Goal: Task Accomplishment & Management: Manage account settings

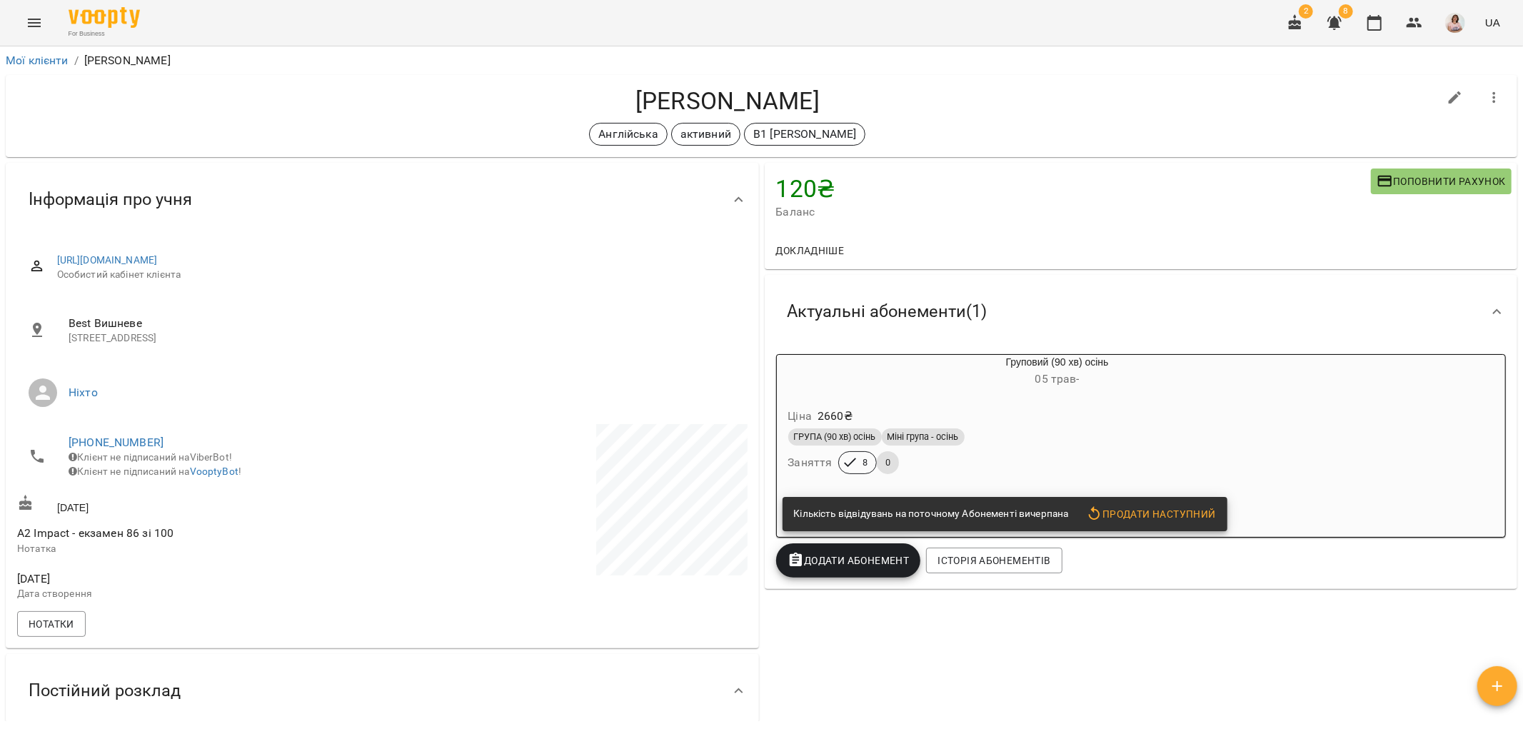
click at [33, 24] on icon "Menu" at bounding box center [34, 22] width 17 height 17
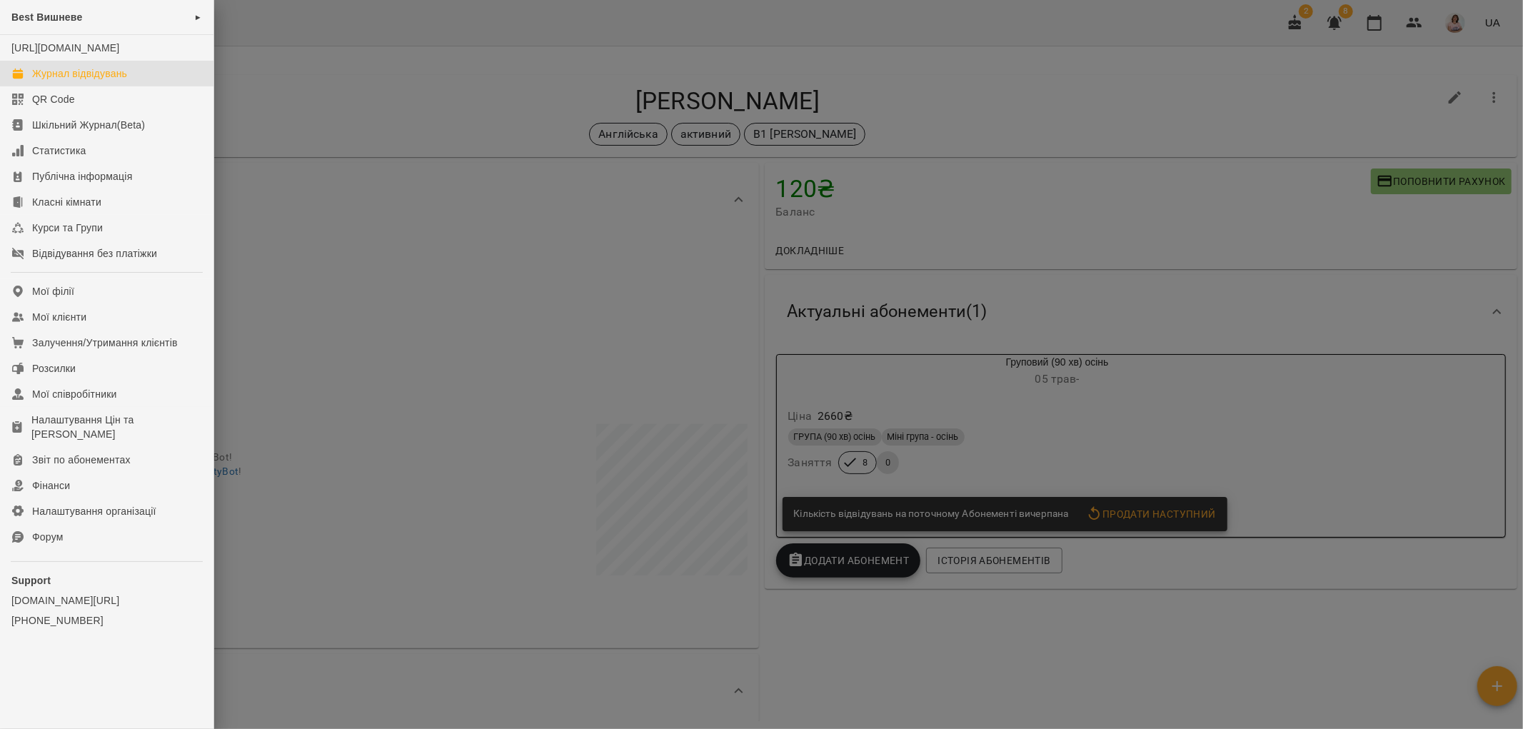
click at [107, 81] on div "Журнал відвідувань" at bounding box center [79, 73] width 95 height 14
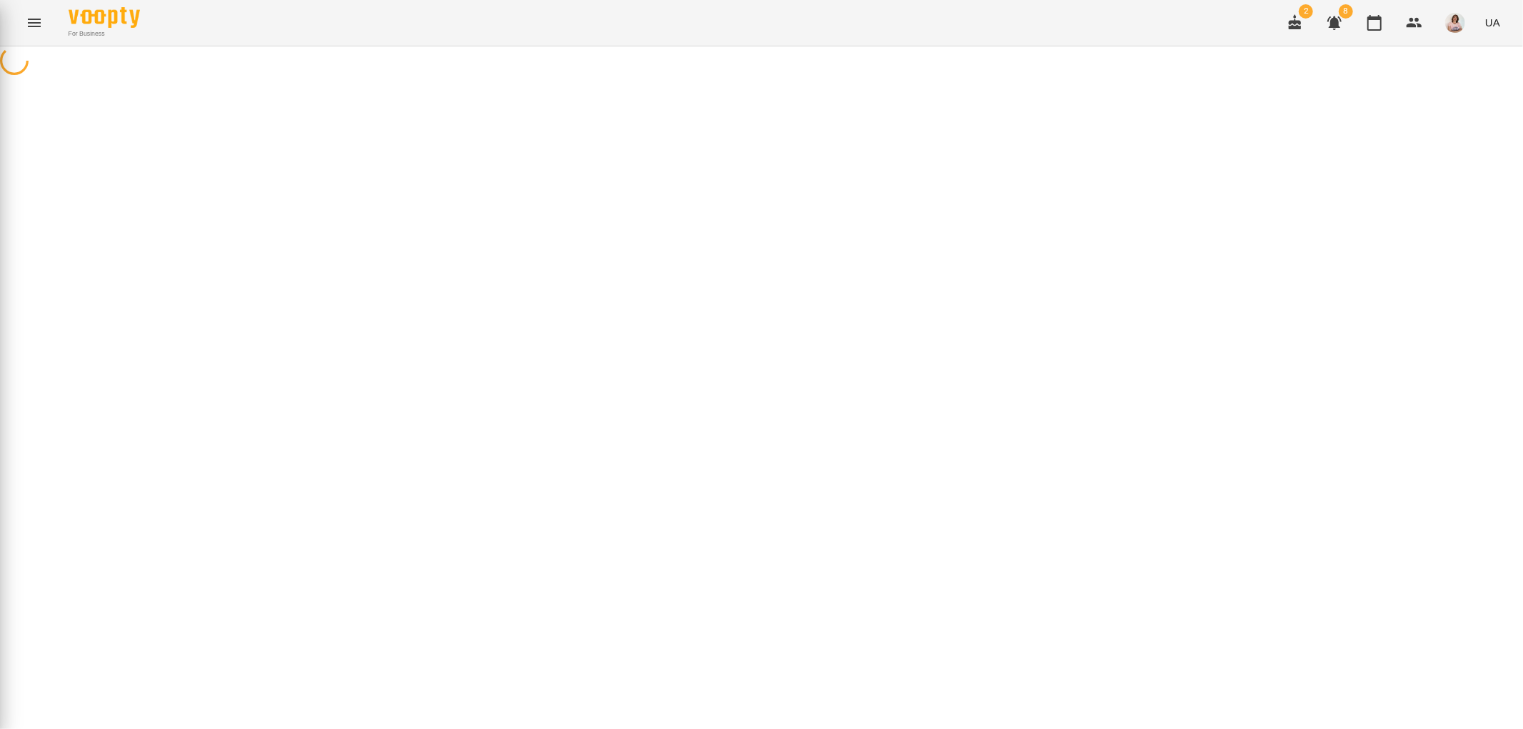
click at [34, 20] on icon "Menu" at bounding box center [34, 22] width 17 height 17
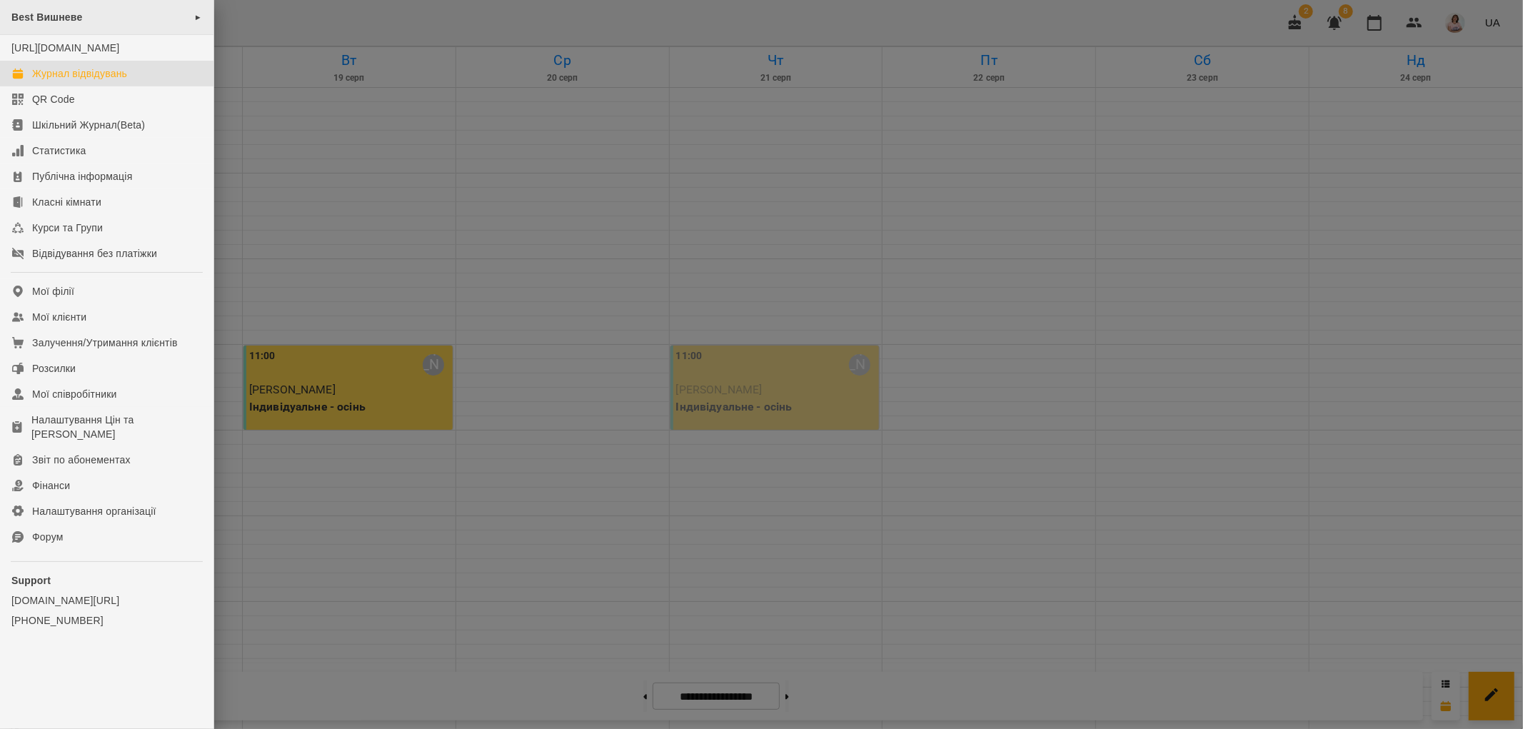
click at [93, 18] on div "Best Вишневе ►" at bounding box center [107, 17] width 214 height 35
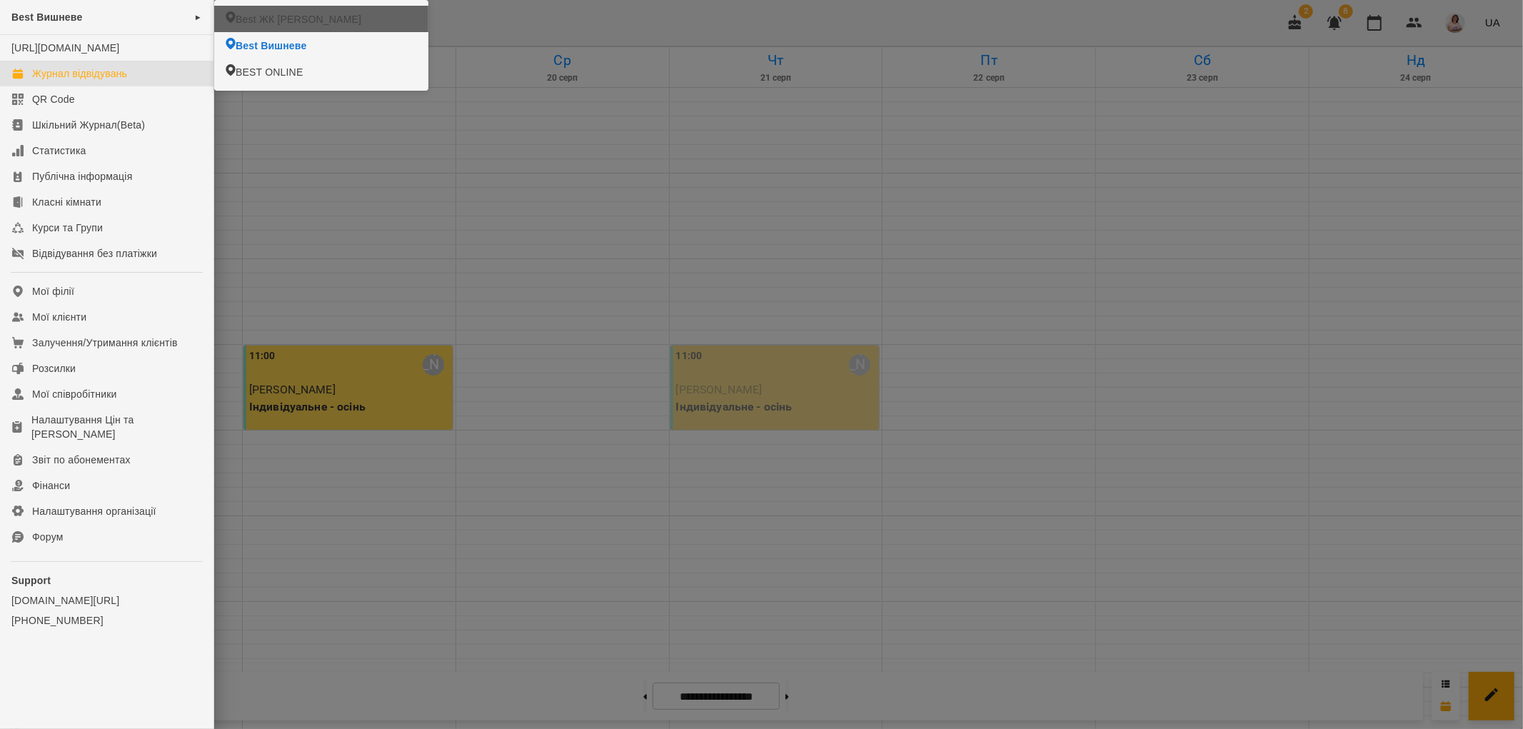
click at [250, 17] on span "Best ЖК [PERSON_NAME]" at bounding box center [299, 19] width 126 height 14
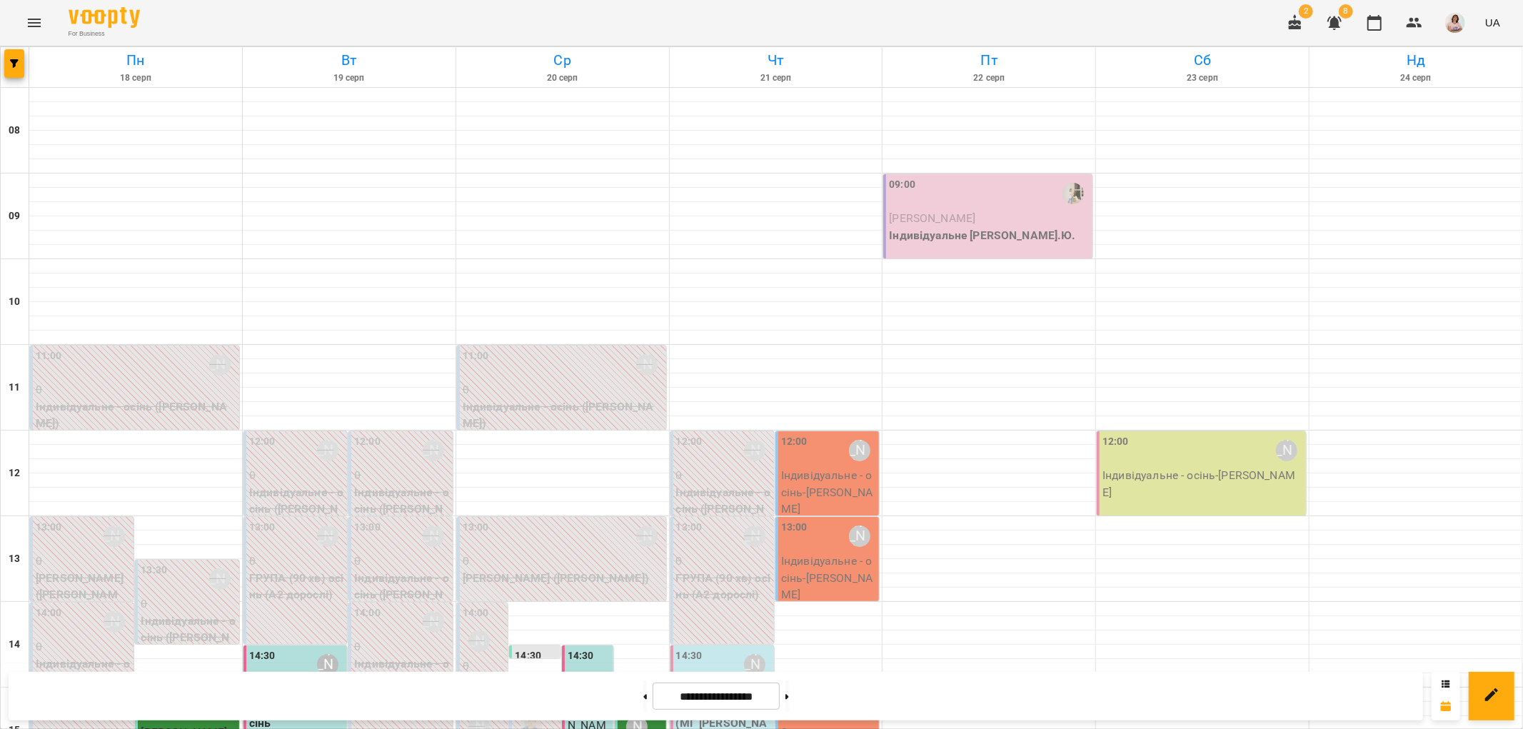
scroll to position [623, 0]
click at [30, 16] on icon "Menu" at bounding box center [34, 22] width 17 height 17
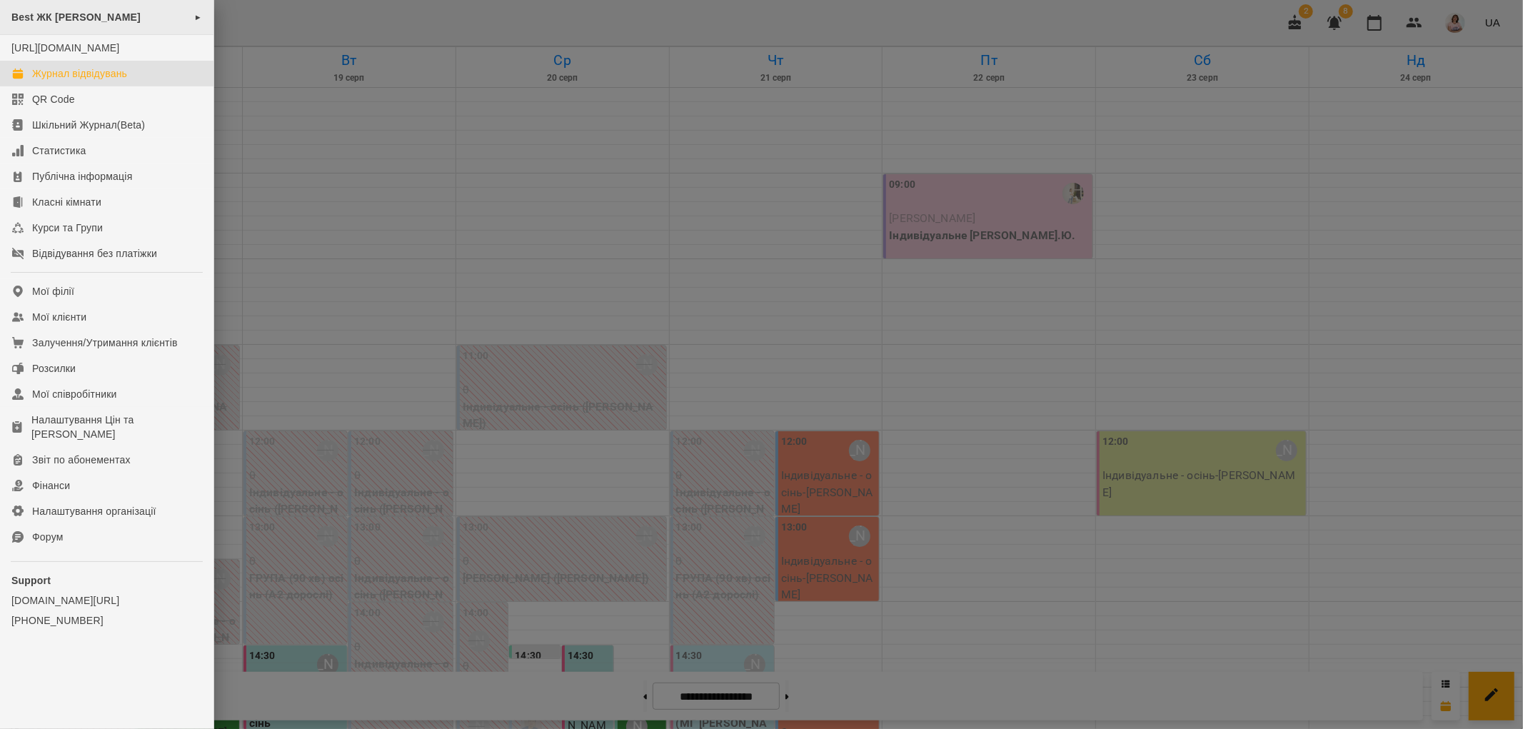
click at [114, 16] on div "Best ЖК [PERSON_NAME] ►" at bounding box center [107, 17] width 214 height 35
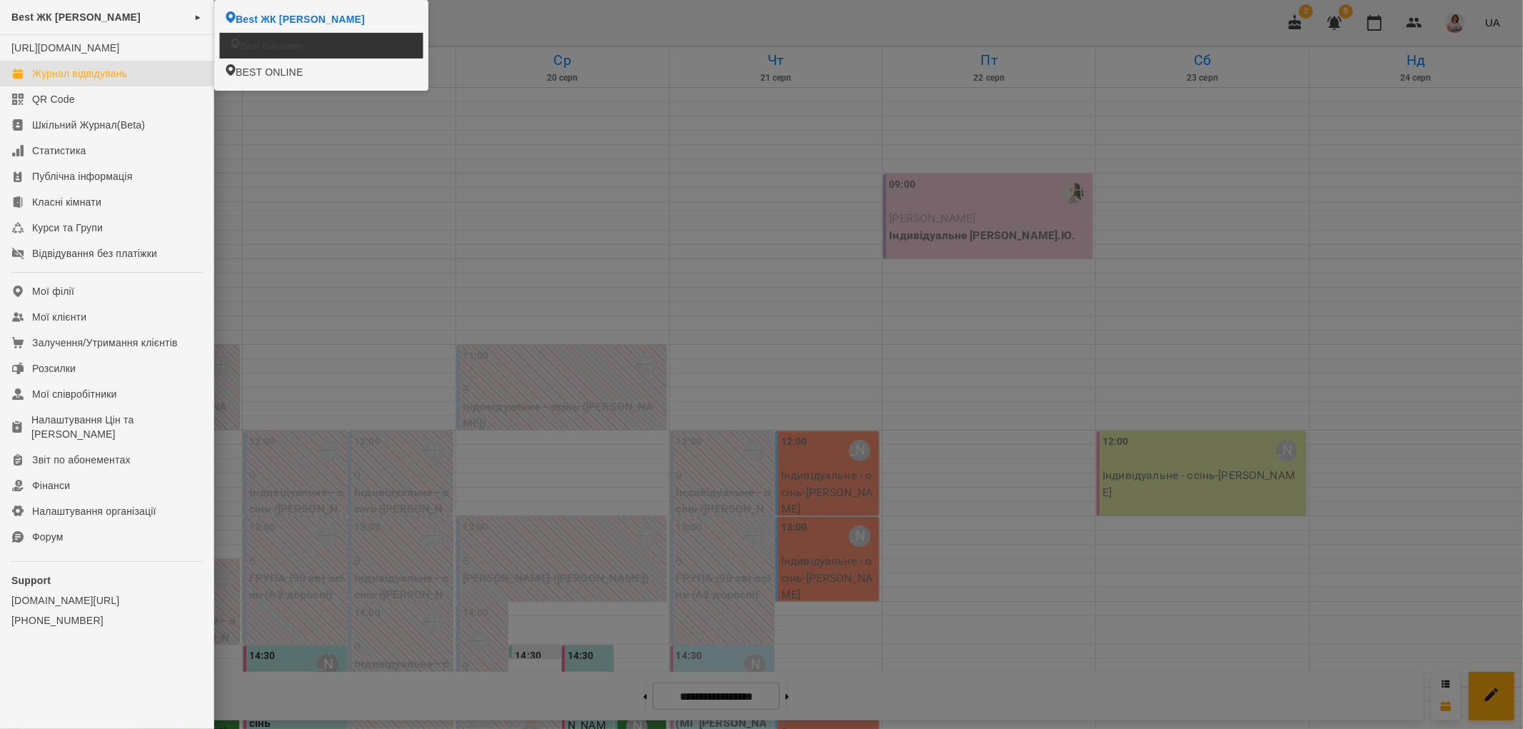
click at [259, 51] on span "Best Вишневе" at bounding box center [272, 46] width 64 height 14
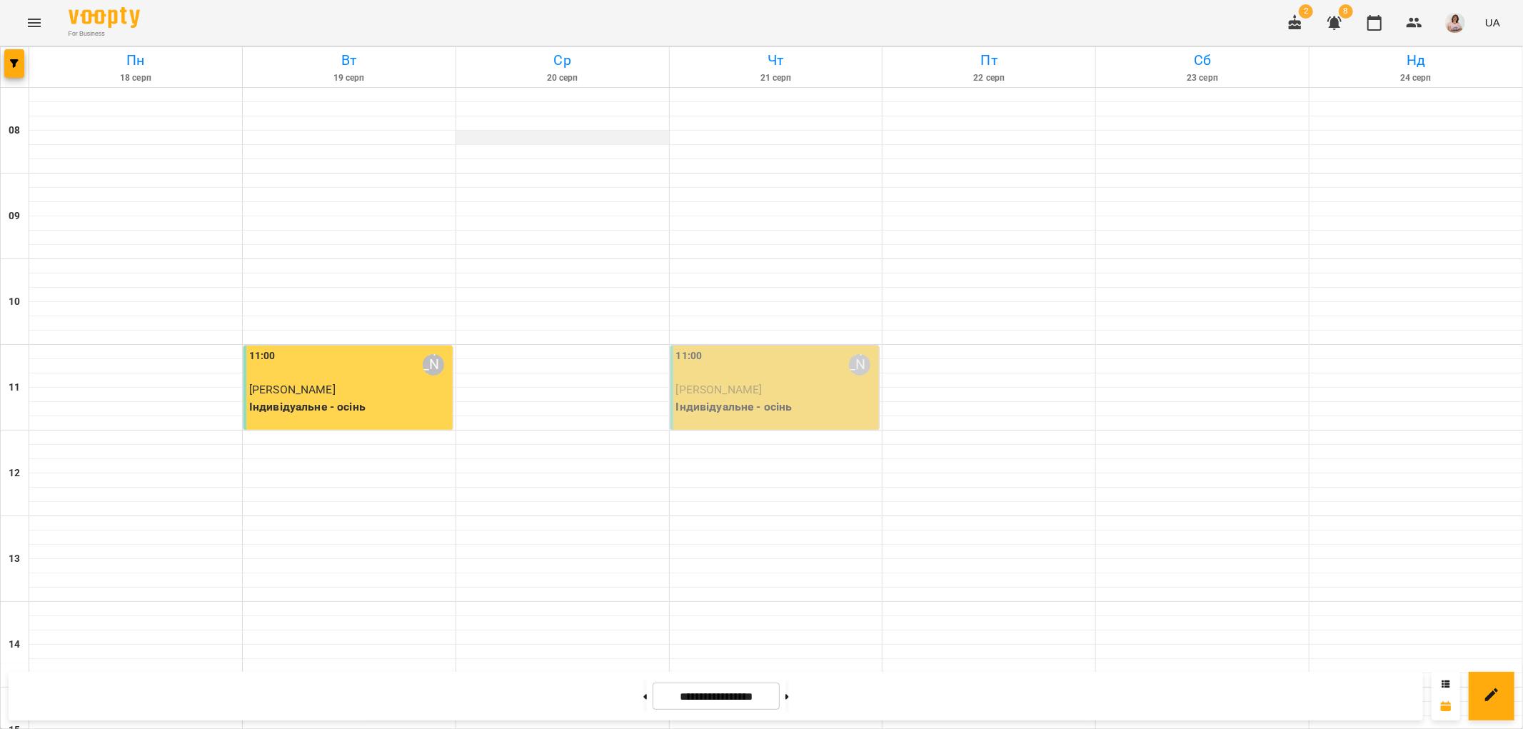
scroll to position [544, 0]
click at [643, 695] on button at bounding box center [645, 696] width 4 height 31
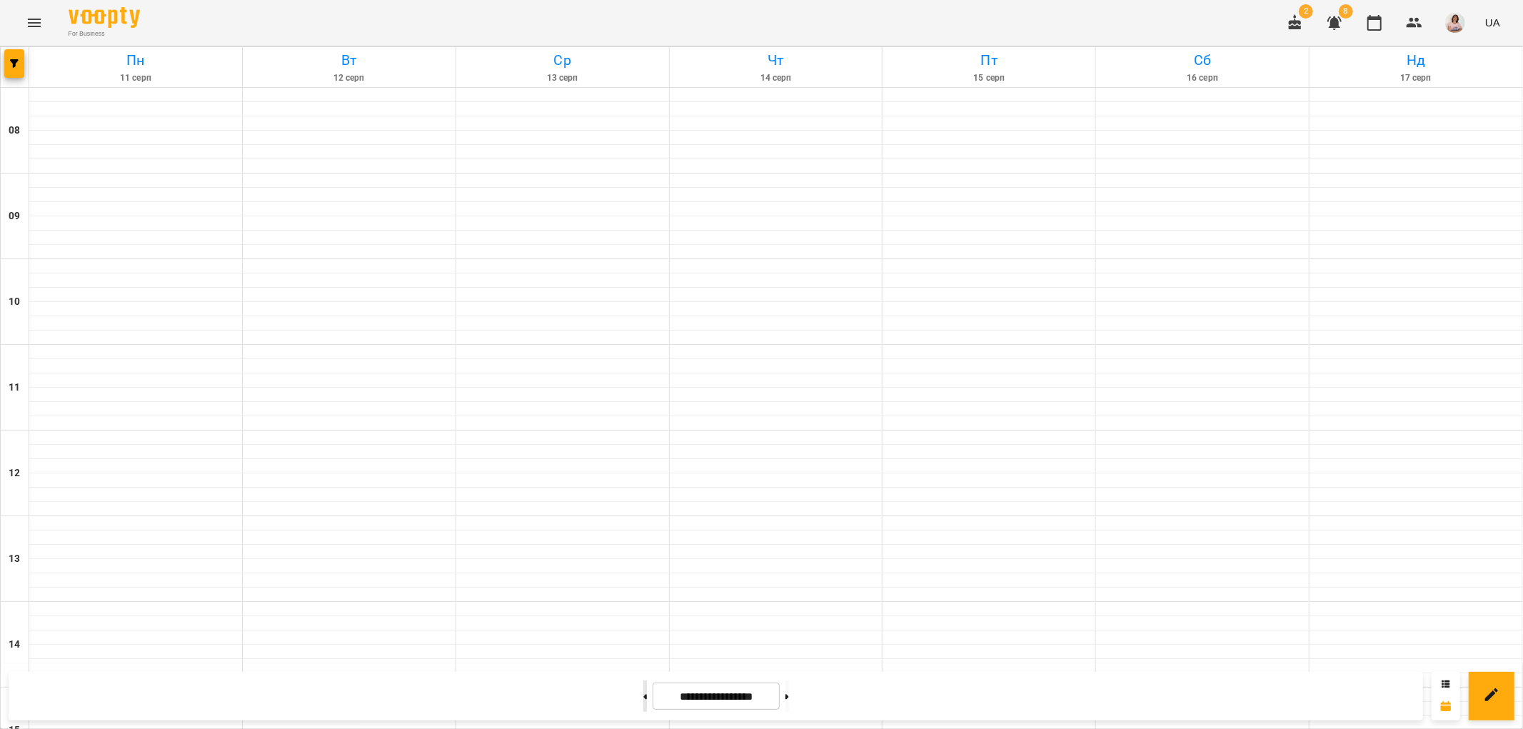
click at [643, 695] on button at bounding box center [645, 696] width 4 height 31
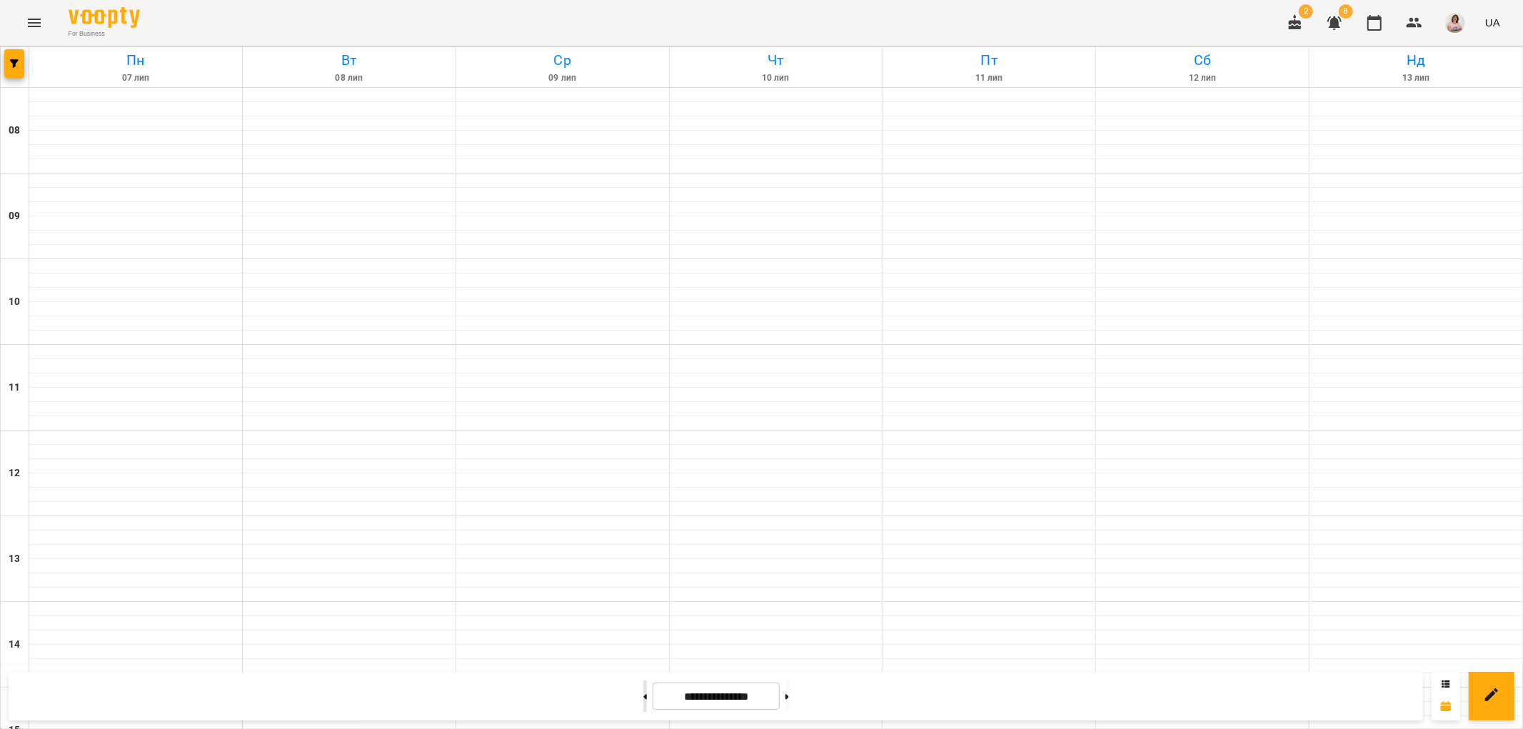
click at [643, 695] on button at bounding box center [645, 696] width 4 height 31
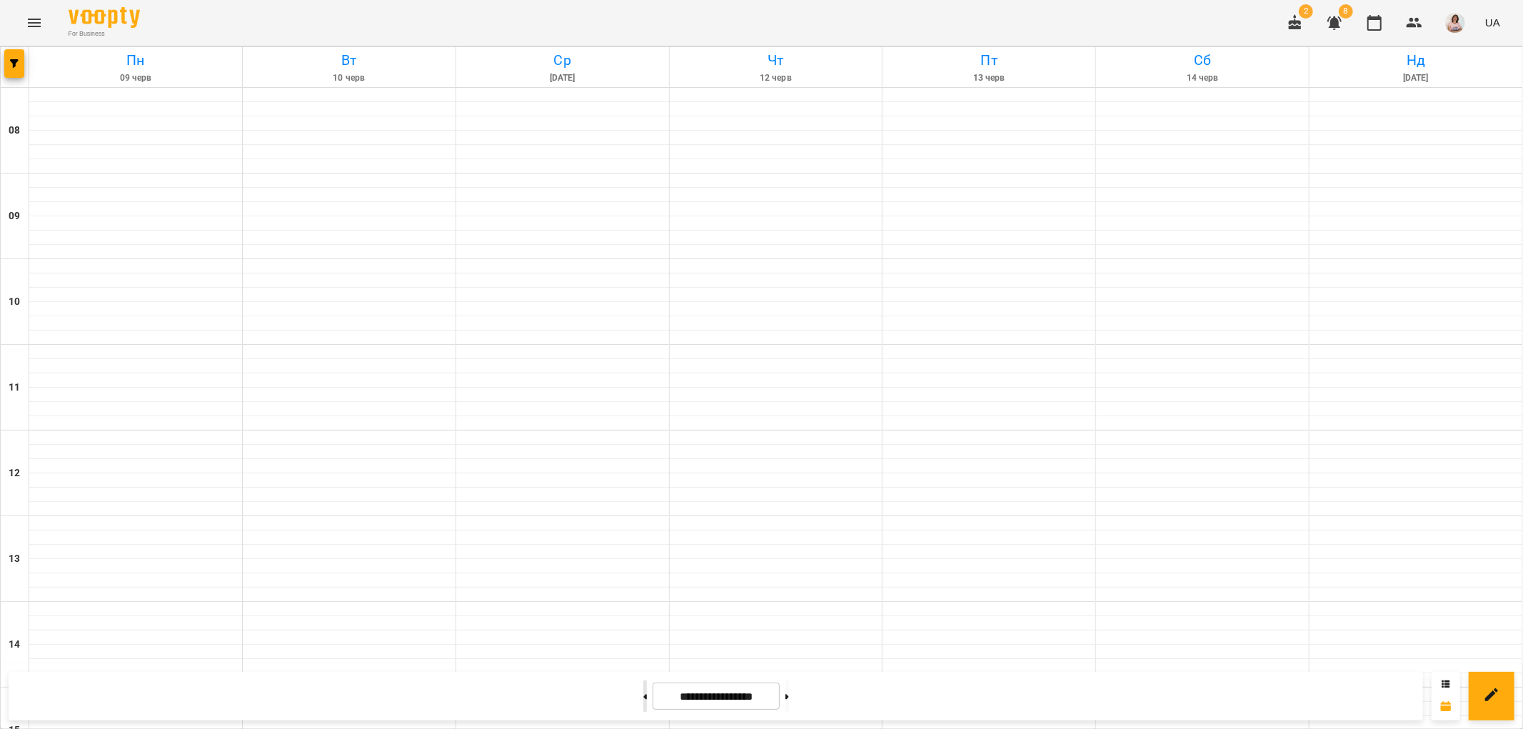
click at [643, 695] on button at bounding box center [645, 696] width 4 height 31
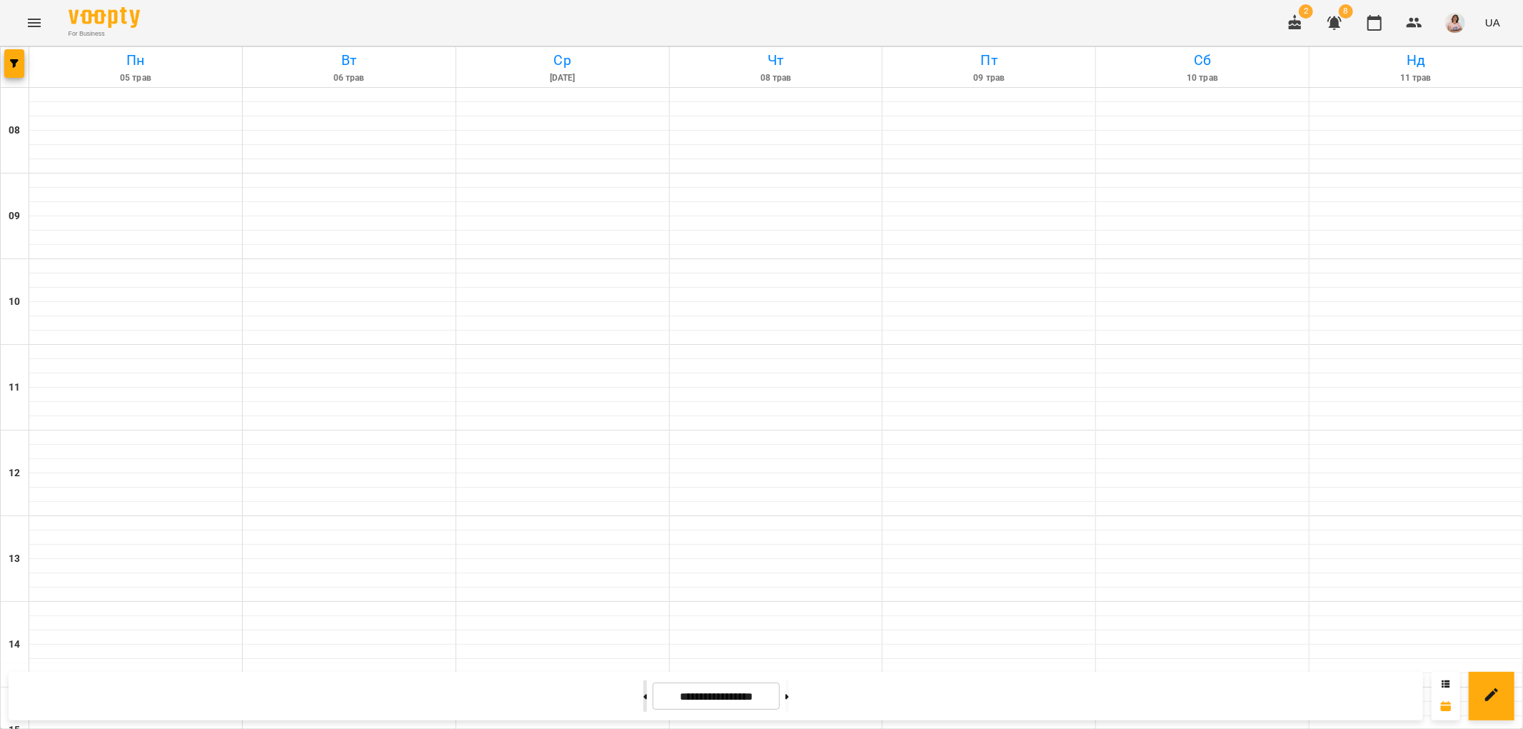
type input "**********"
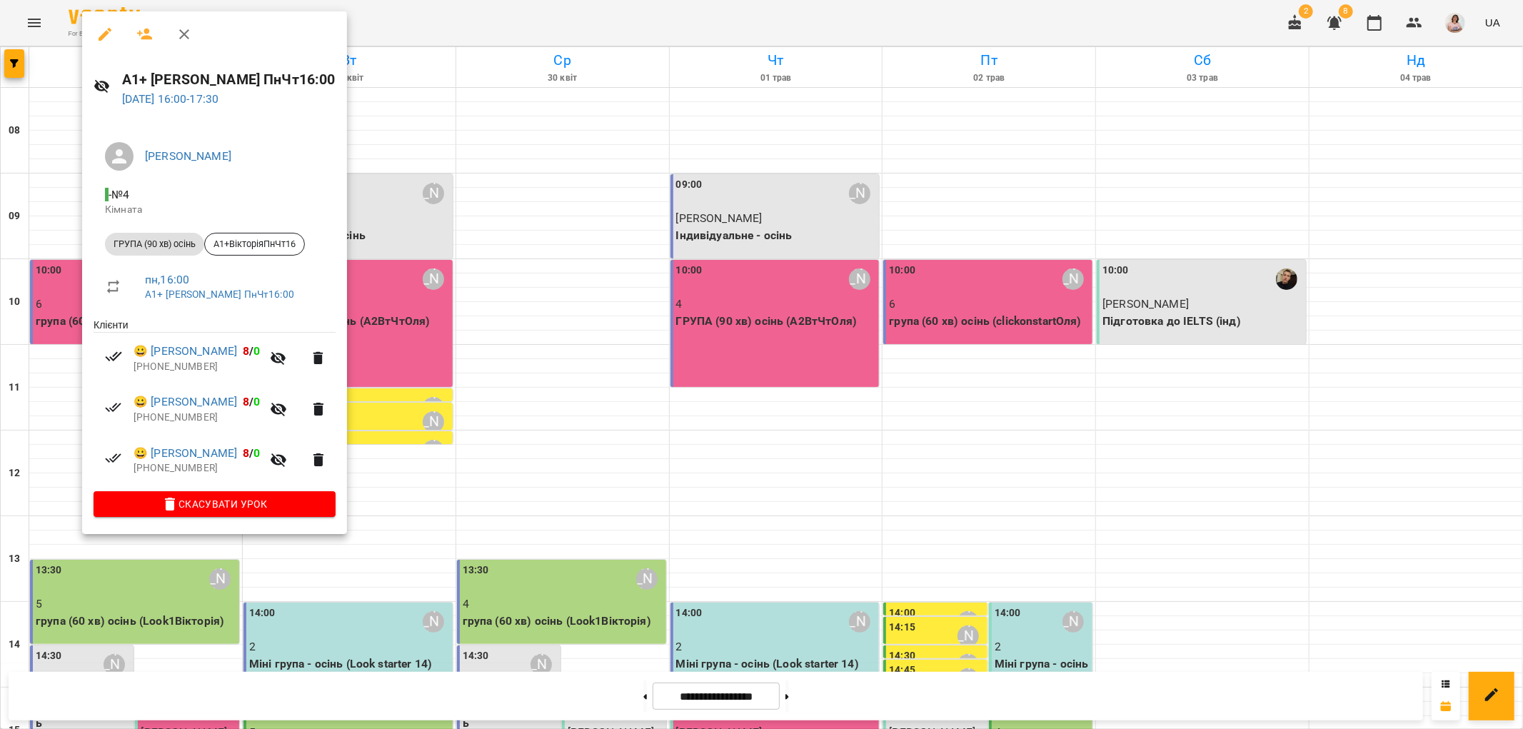
click at [32, 309] on div at bounding box center [761, 364] width 1523 height 729
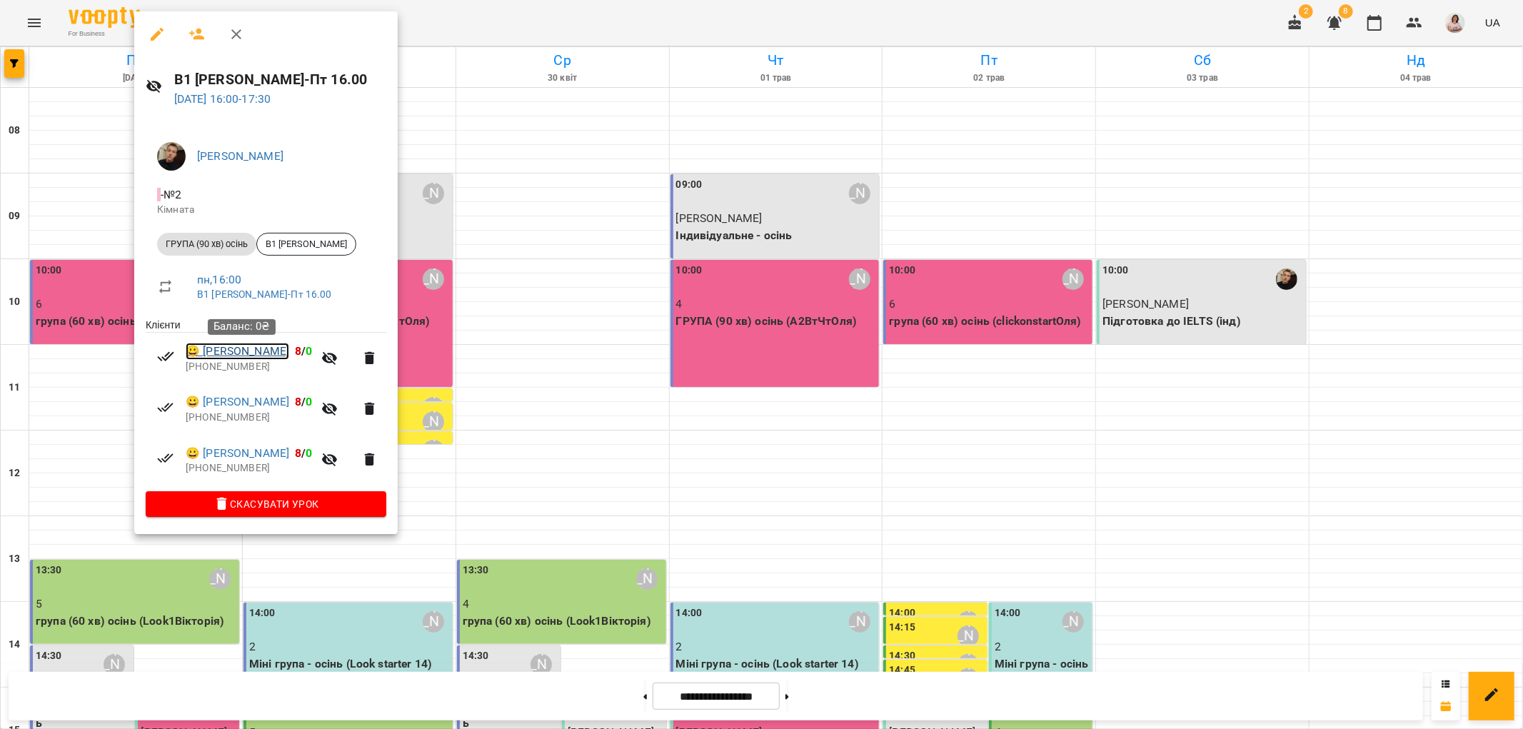
click at [277, 355] on link "😀 [PERSON_NAME]" at bounding box center [238, 351] width 104 height 17
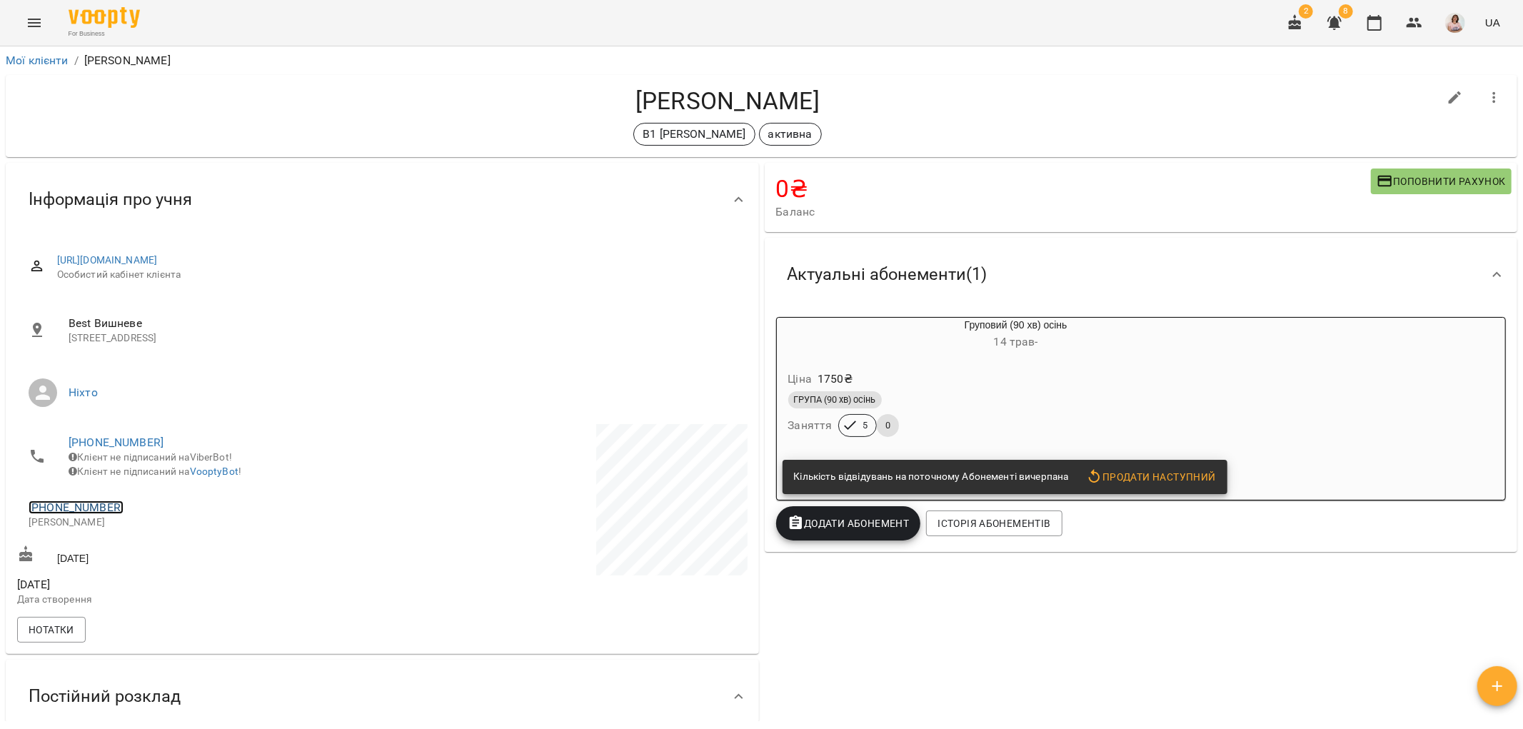
click at [101, 514] on link "[PHONE_NUMBER]" at bounding box center [76, 508] width 95 height 14
click at [132, 545] on img at bounding box center [134, 544] width 21 height 21
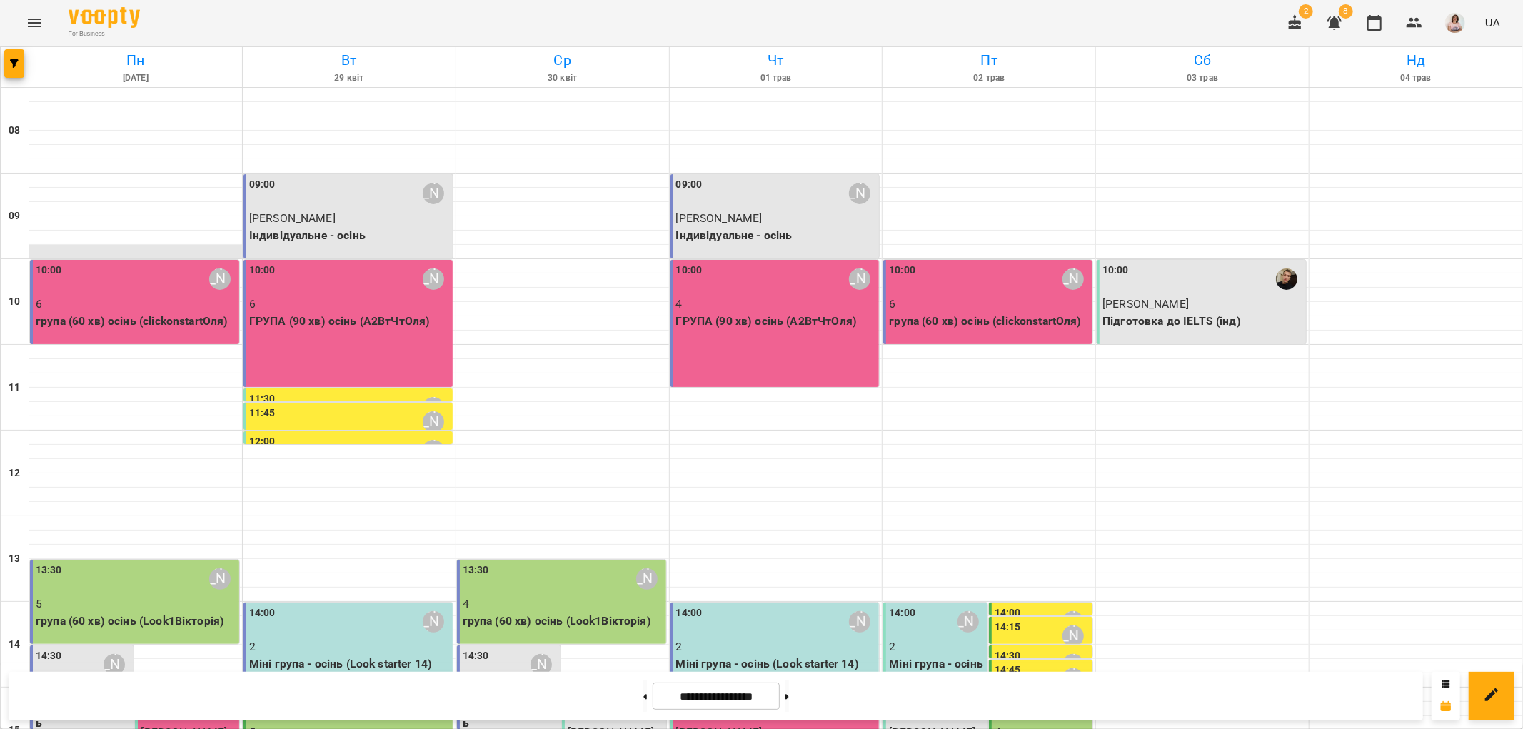
scroll to position [476, 0]
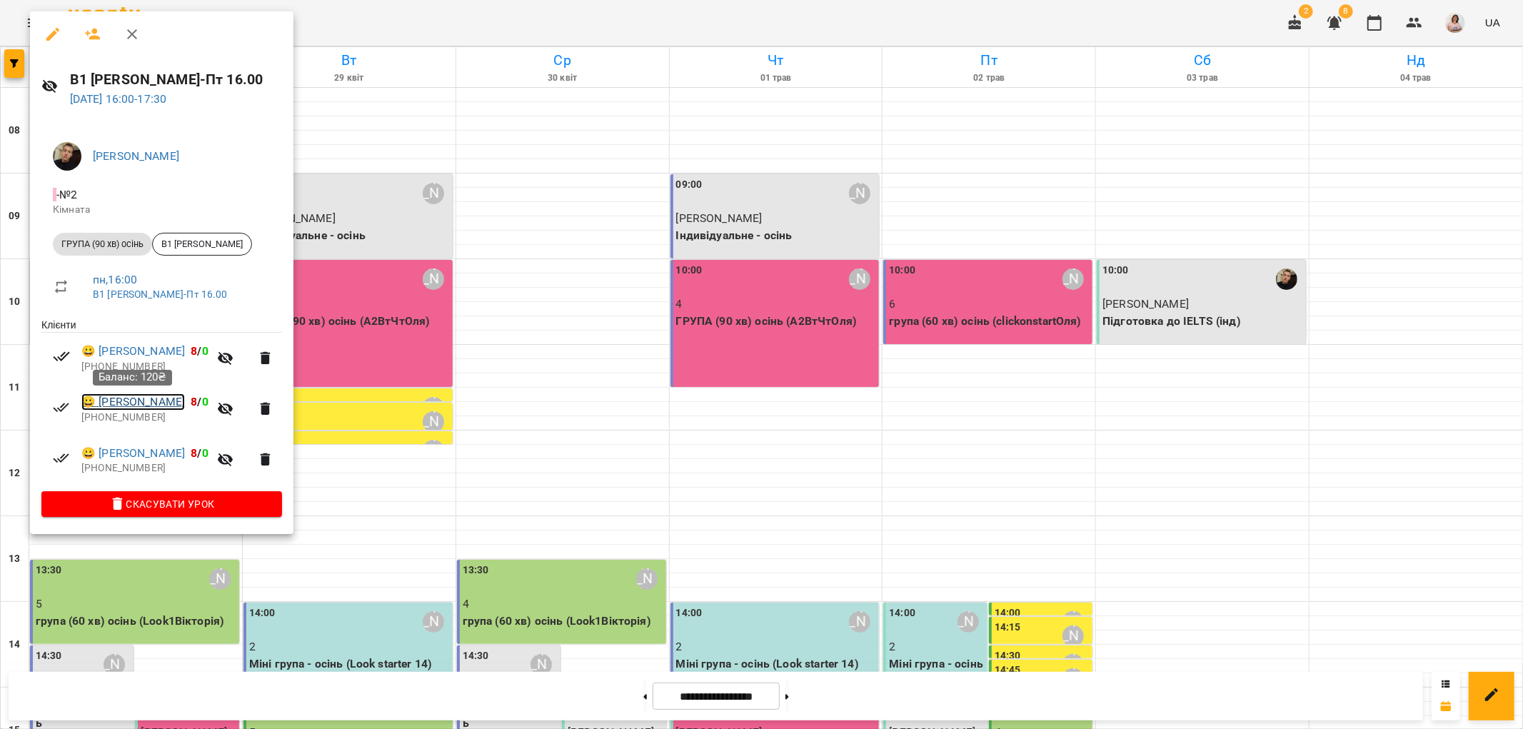
click at [154, 402] on link "😀 [PERSON_NAME]" at bounding box center [133, 402] width 104 height 17
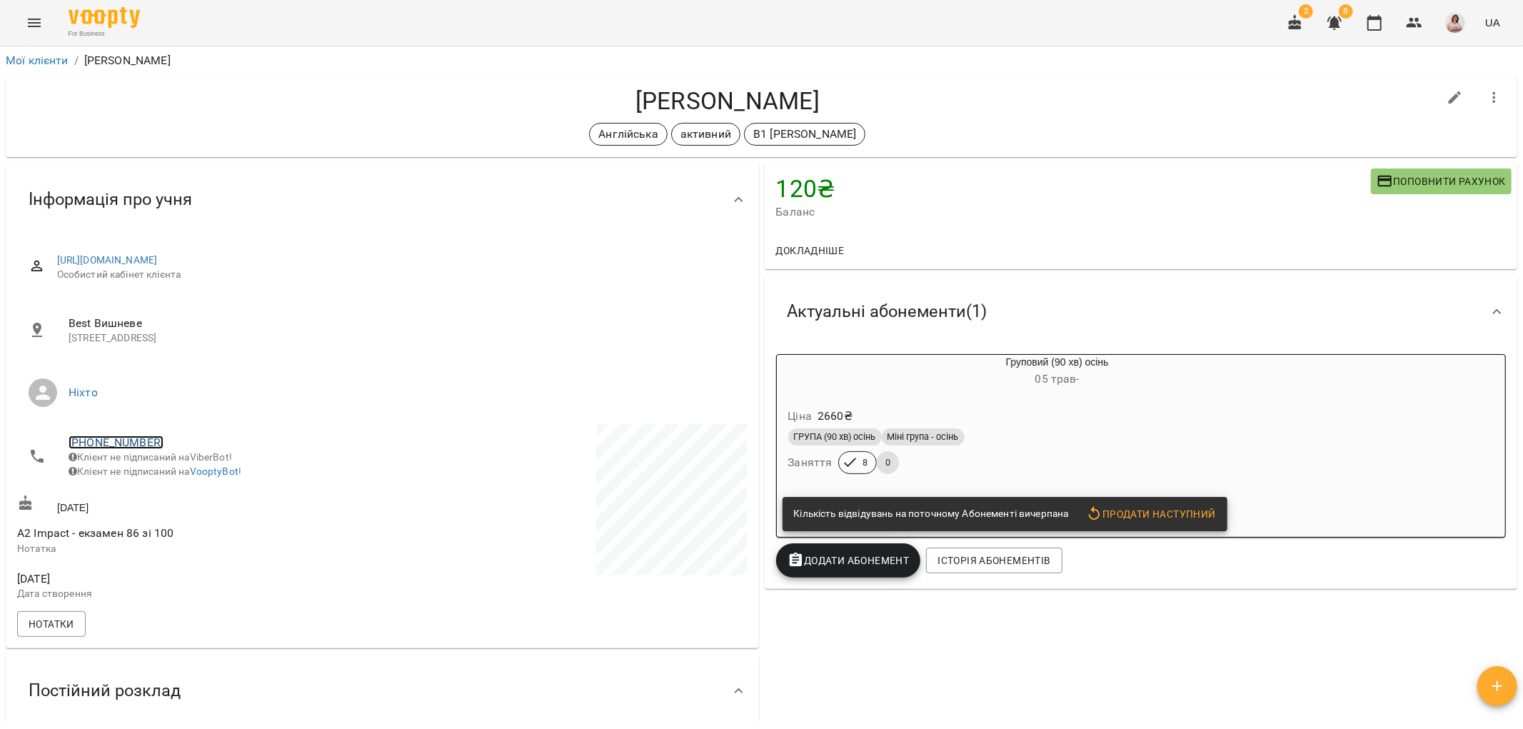
click at [114, 436] on link "[PHONE_NUMBER]" at bounding box center [116, 443] width 95 height 14
click at [169, 468] on img at bounding box center [174, 469] width 21 height 21
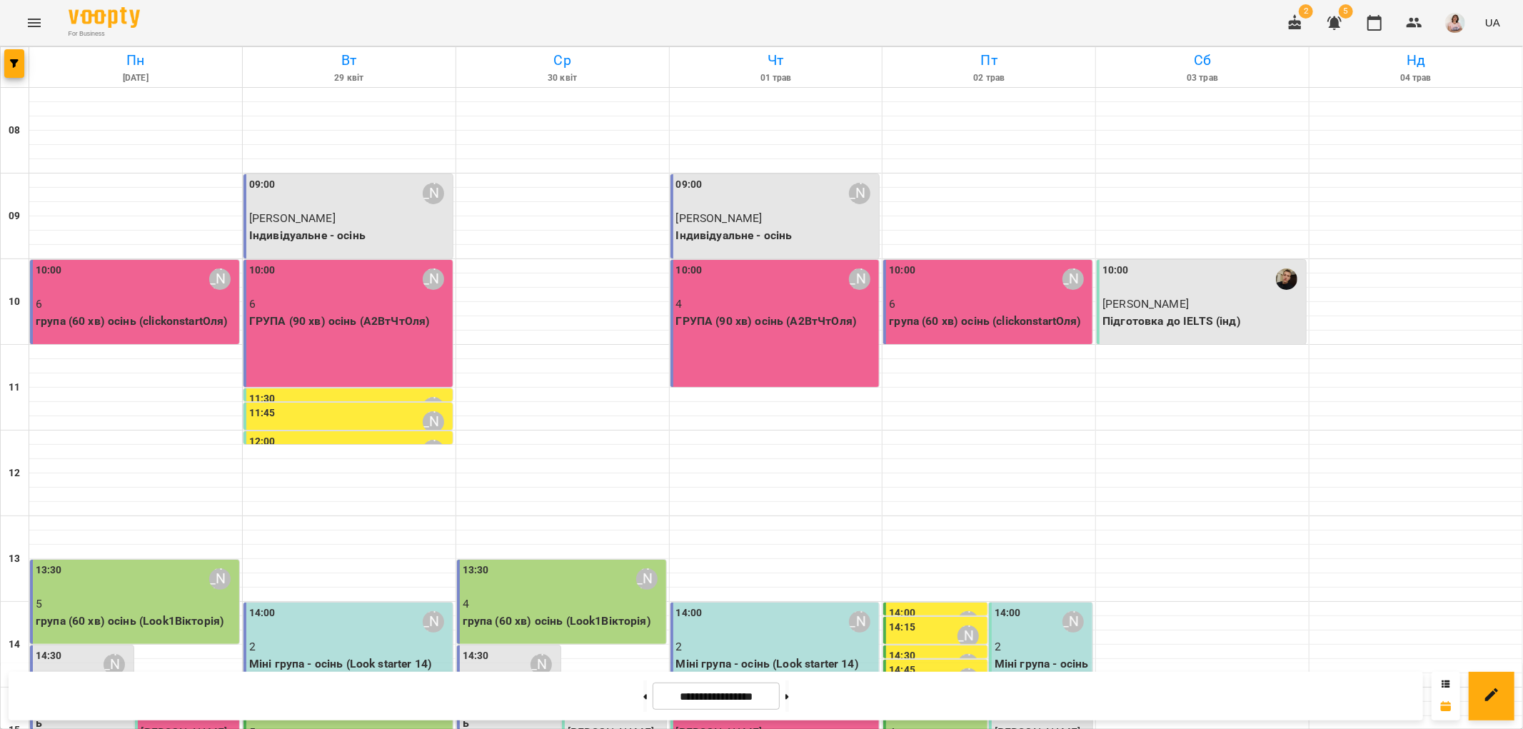
scroll to position [317, 0]
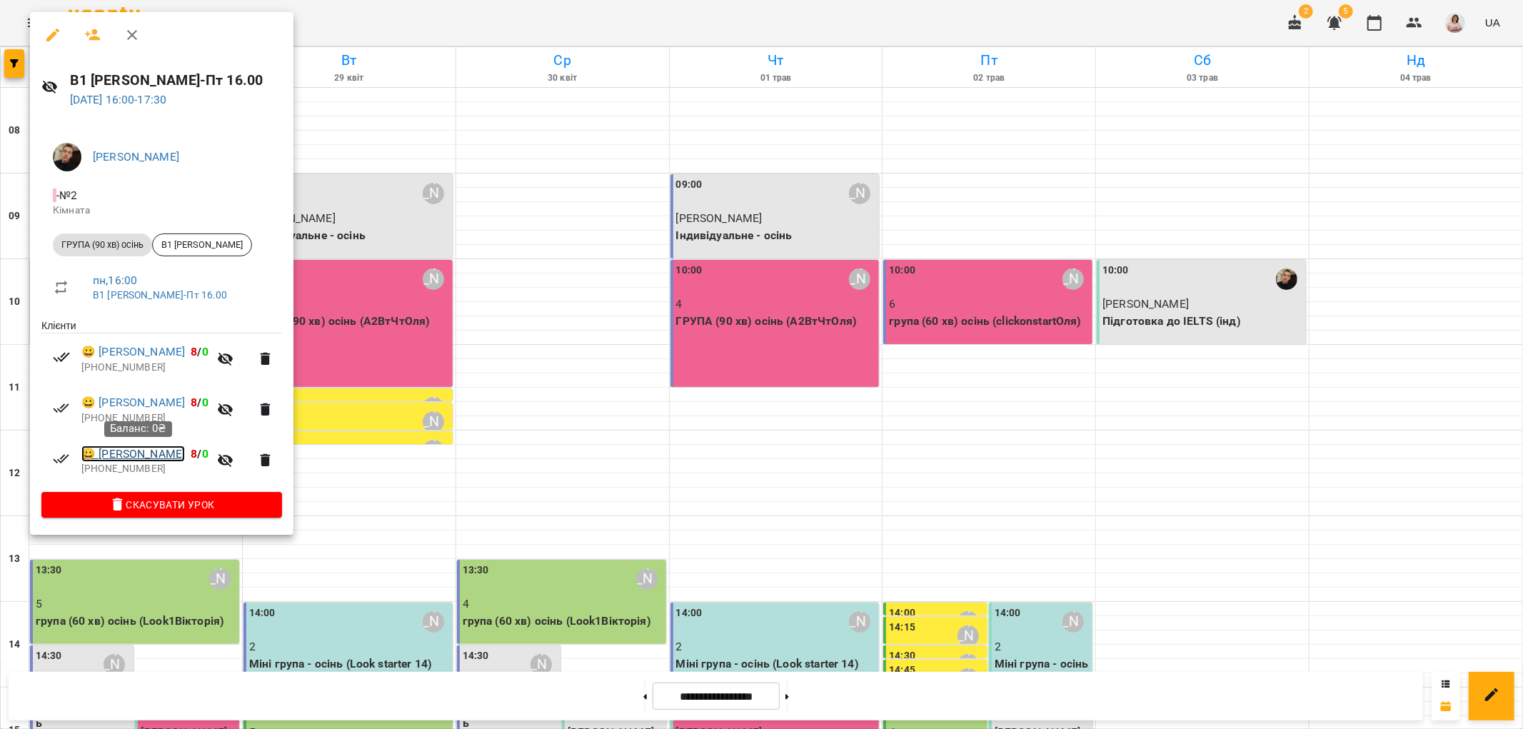
click at [119, 455] on link "😀 [PERSON_NAME]" at bounding box center [133, 454] width 104 height 17
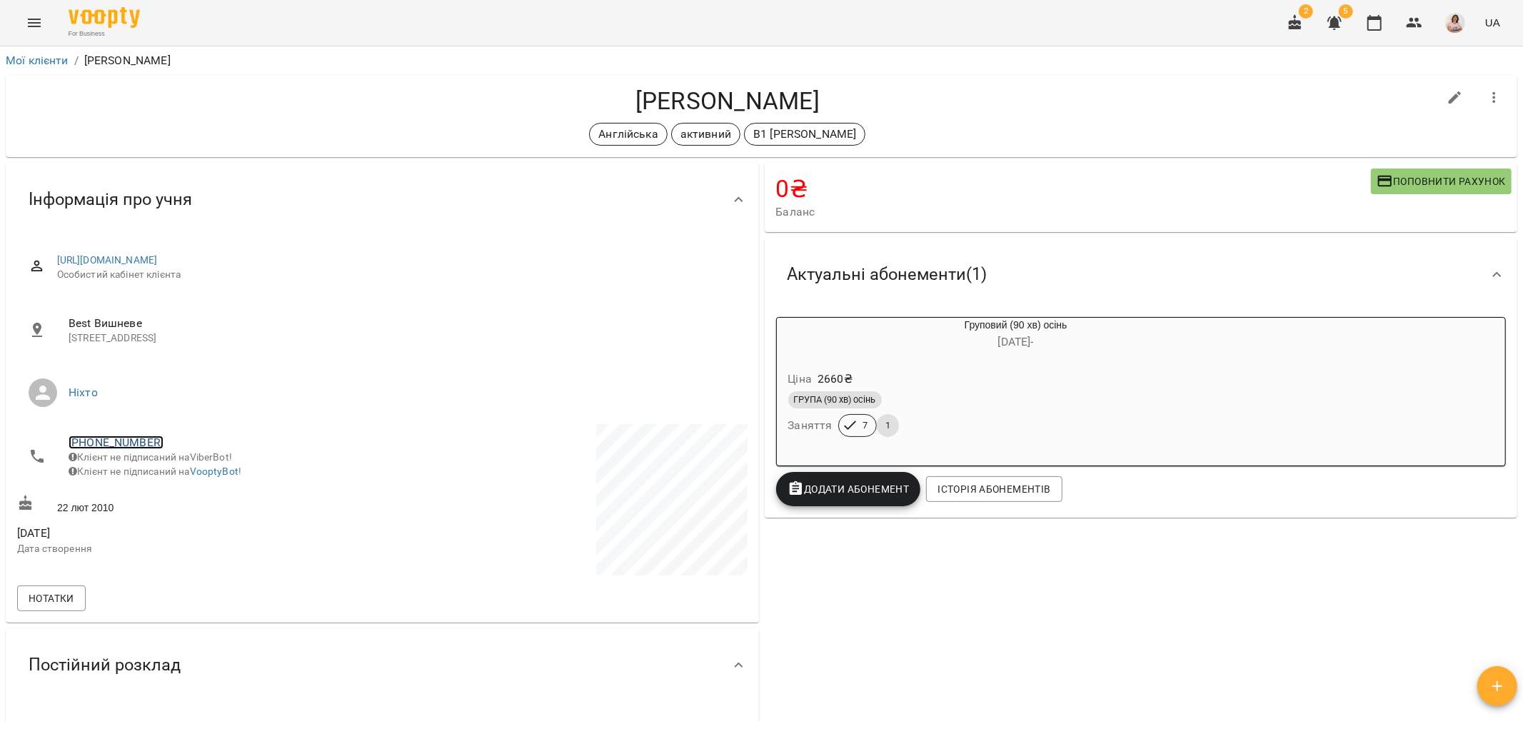
click at [126, 444] on link "[PHONE_NUMBER]" at bounding box center [116, 443] width 95 height 14
click at [171, 471] on img at bounding box center [174, 469] width 21 height 21
click at [26, 16] on icon "Menu" at bounding box center [34, 22] width 17 height 17
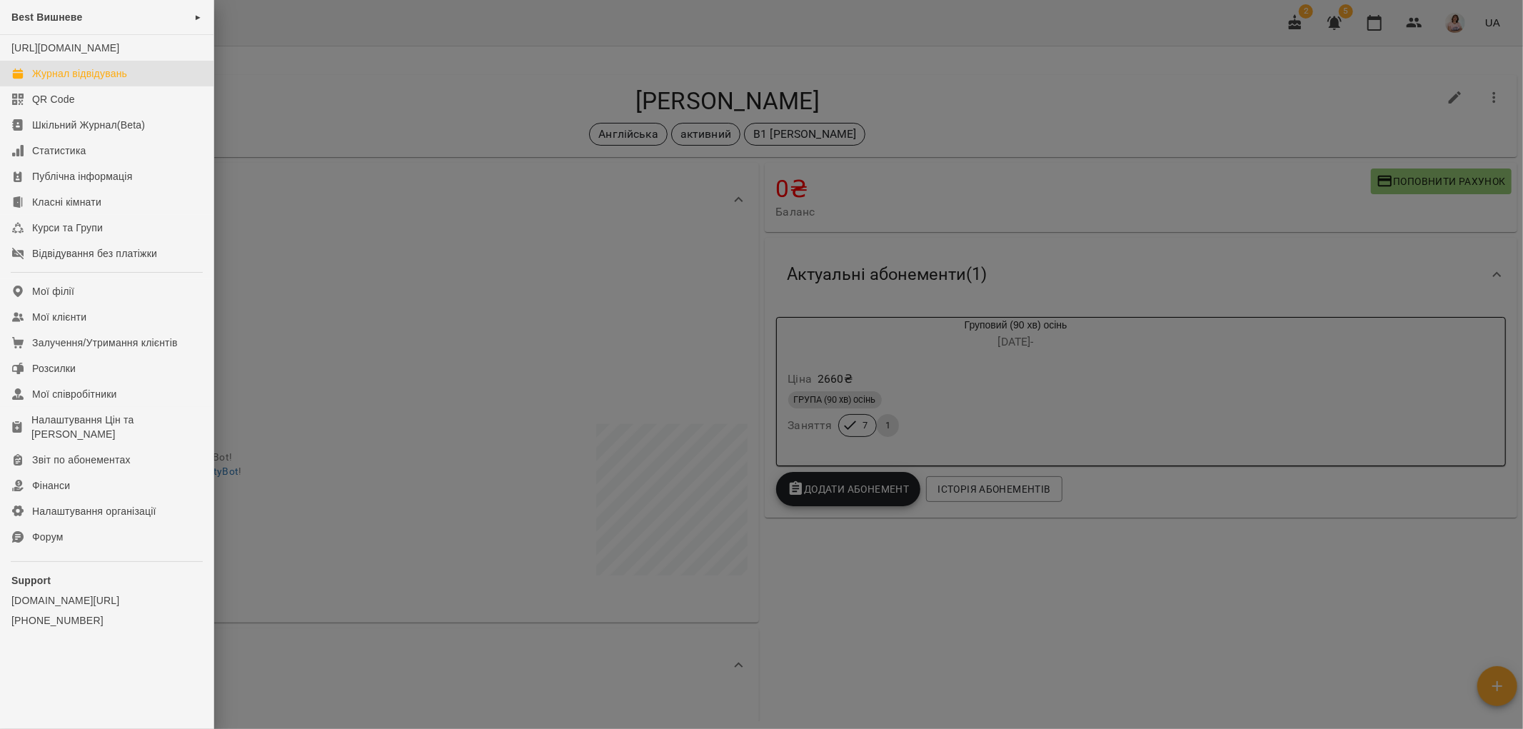
click at [99, 81] on div "Журнал відвідувань" at bounding box center [79, 73] width 95 height 14
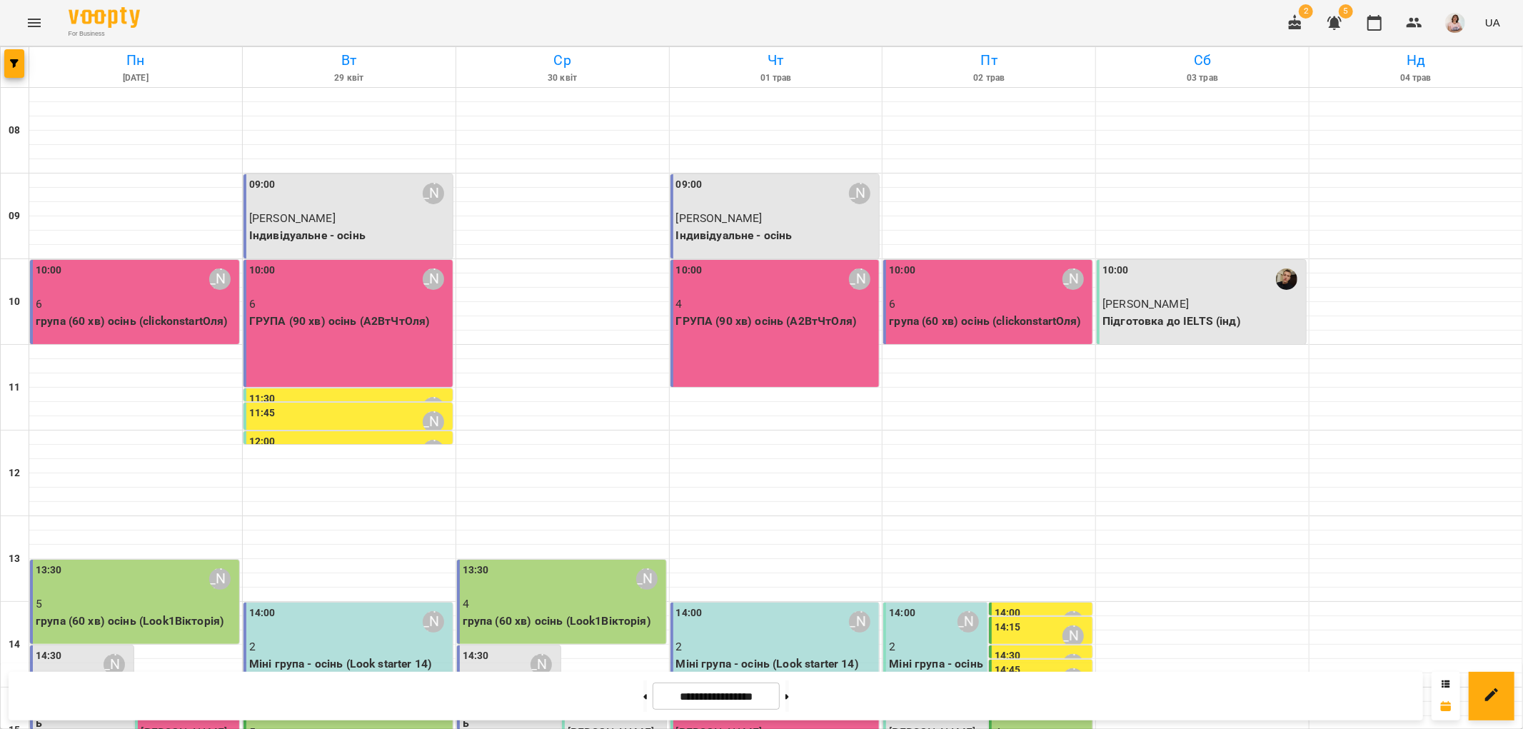
scroll to position [476, 0]
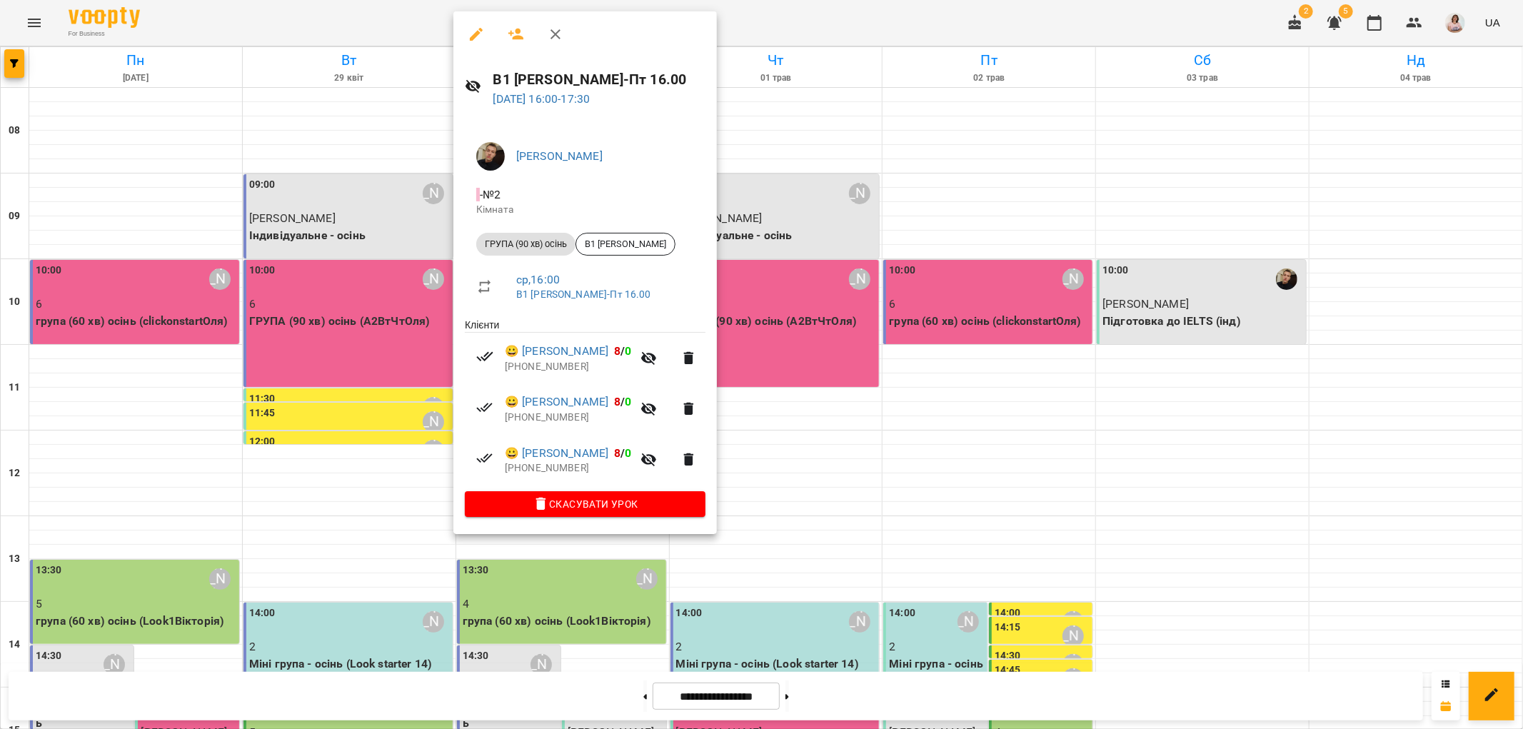
click at [803, 700] on div at bounding box center [761, 364] width 1523 height 729
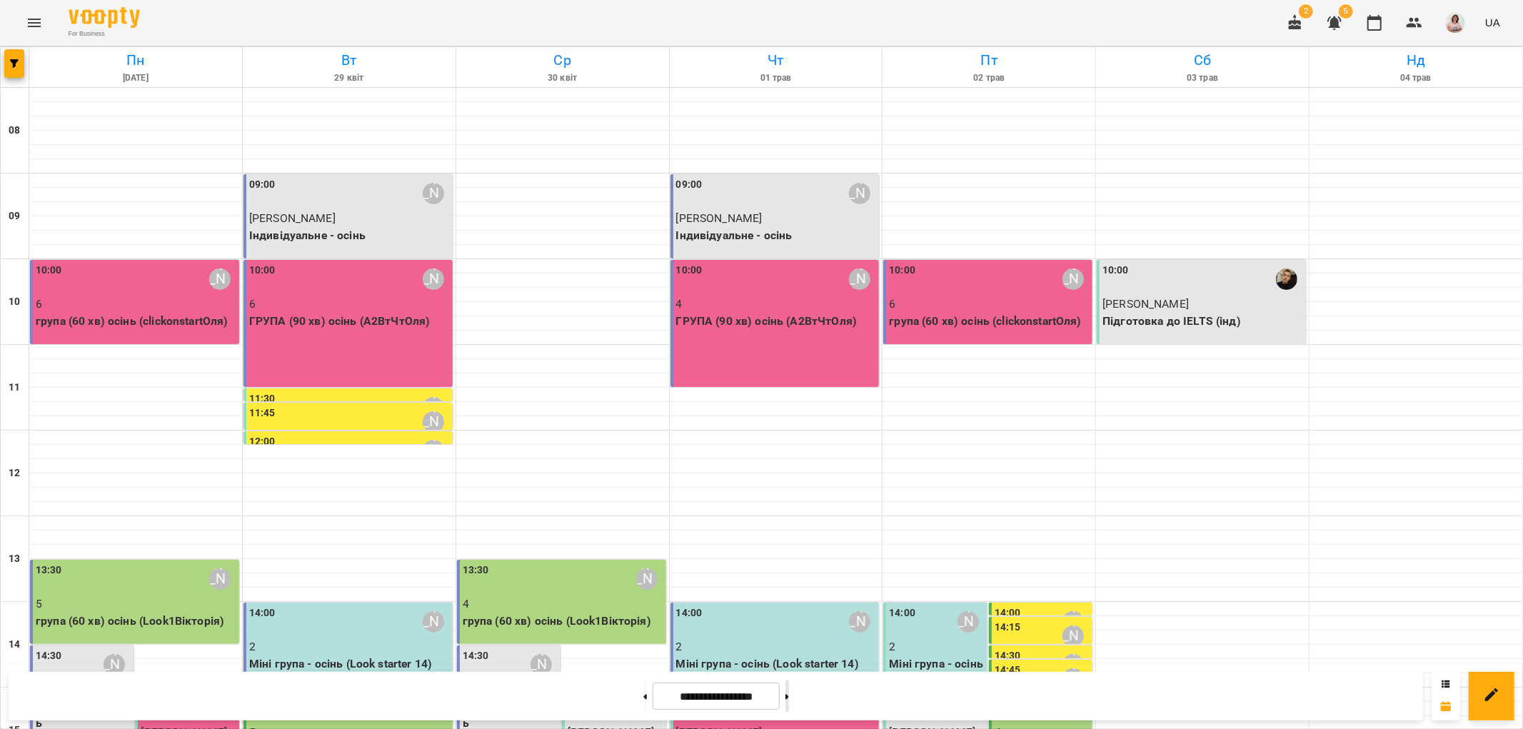
click at [789, 697] on icon at bounding box center [788, 696] width 4 height 5
type input "**********"
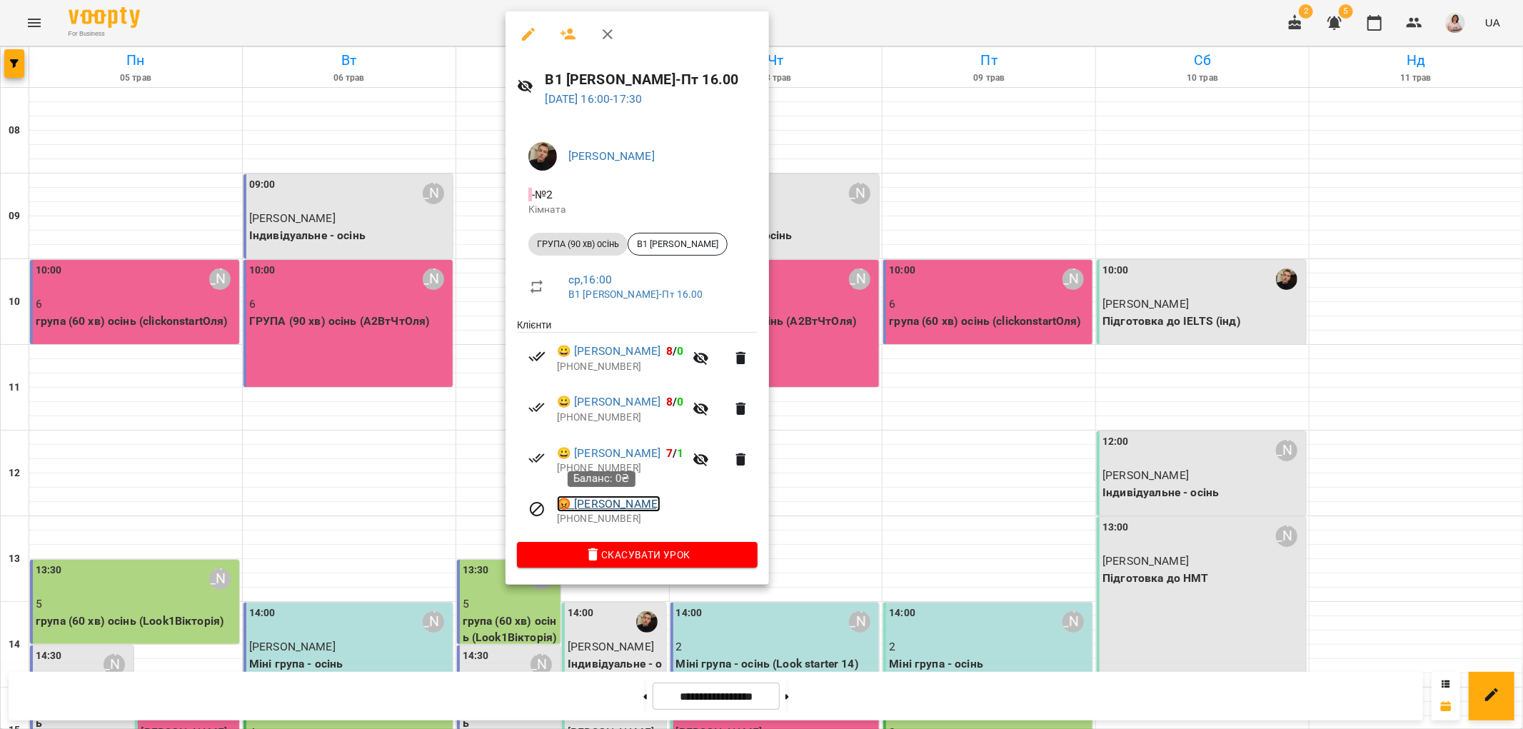
click at [598, 503] on link "😡 [PERSON_NAME]" at bounding box center [609, 504] width 104 height 17
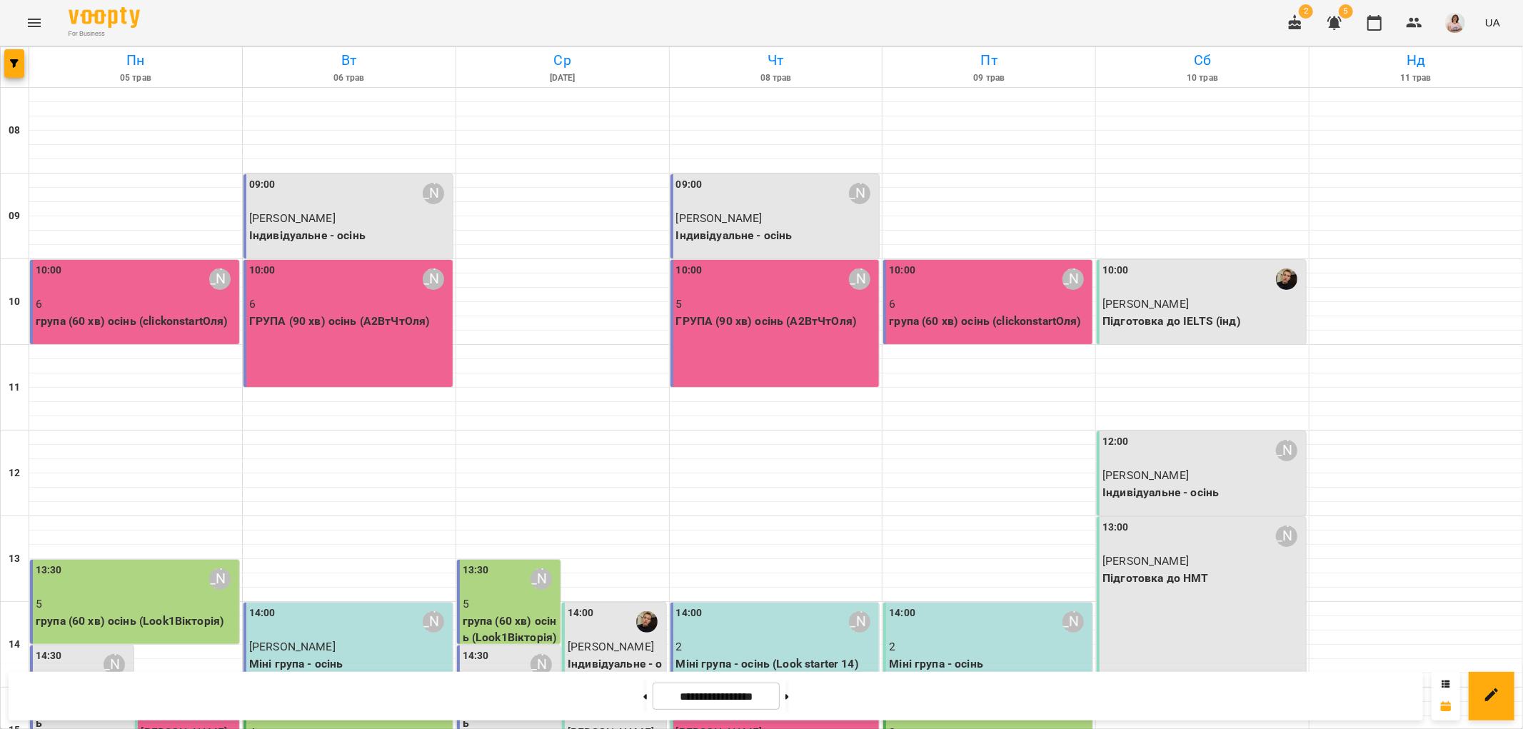
scroll to position [476, 0]
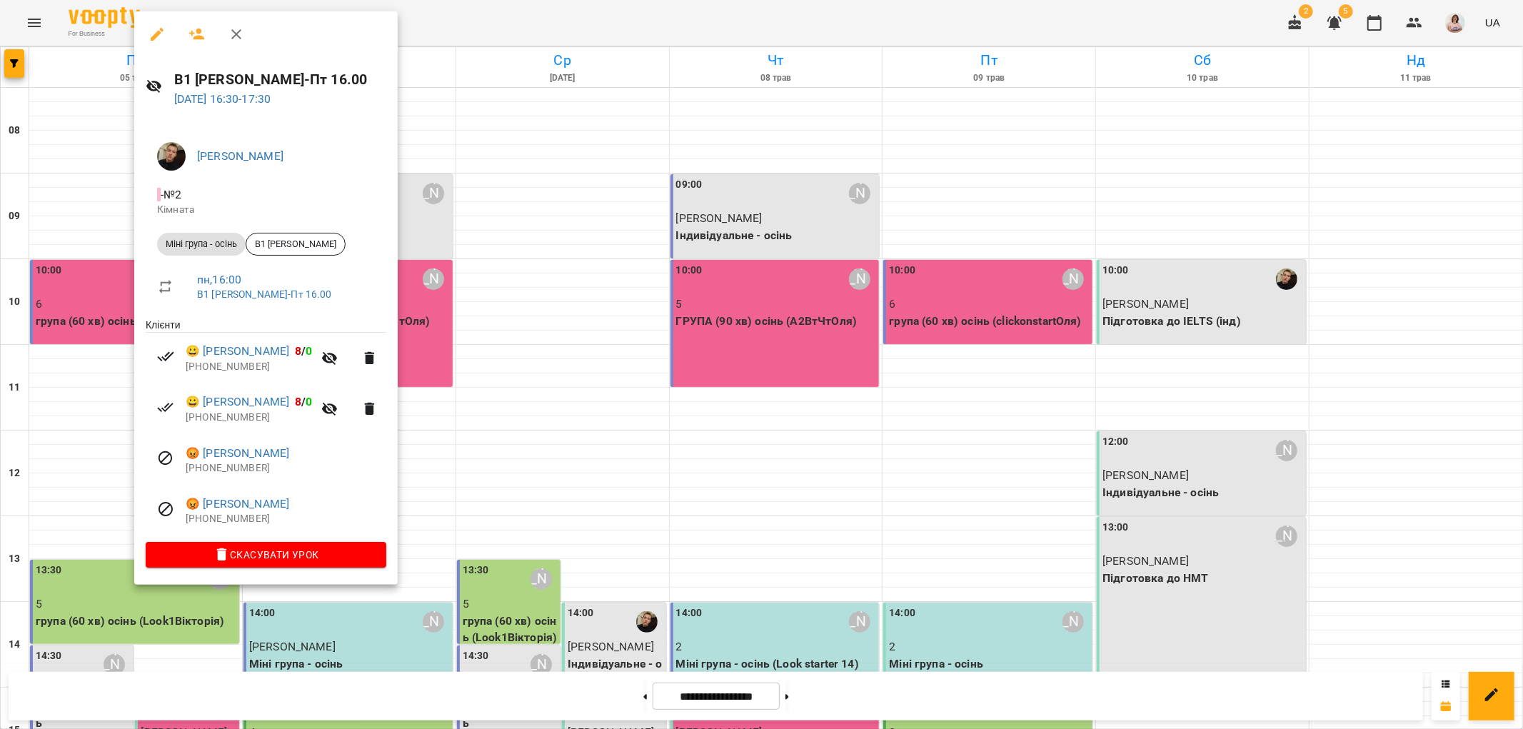
click at [798, 693] on div at bounding box center [761, 364] width 1523 height 729
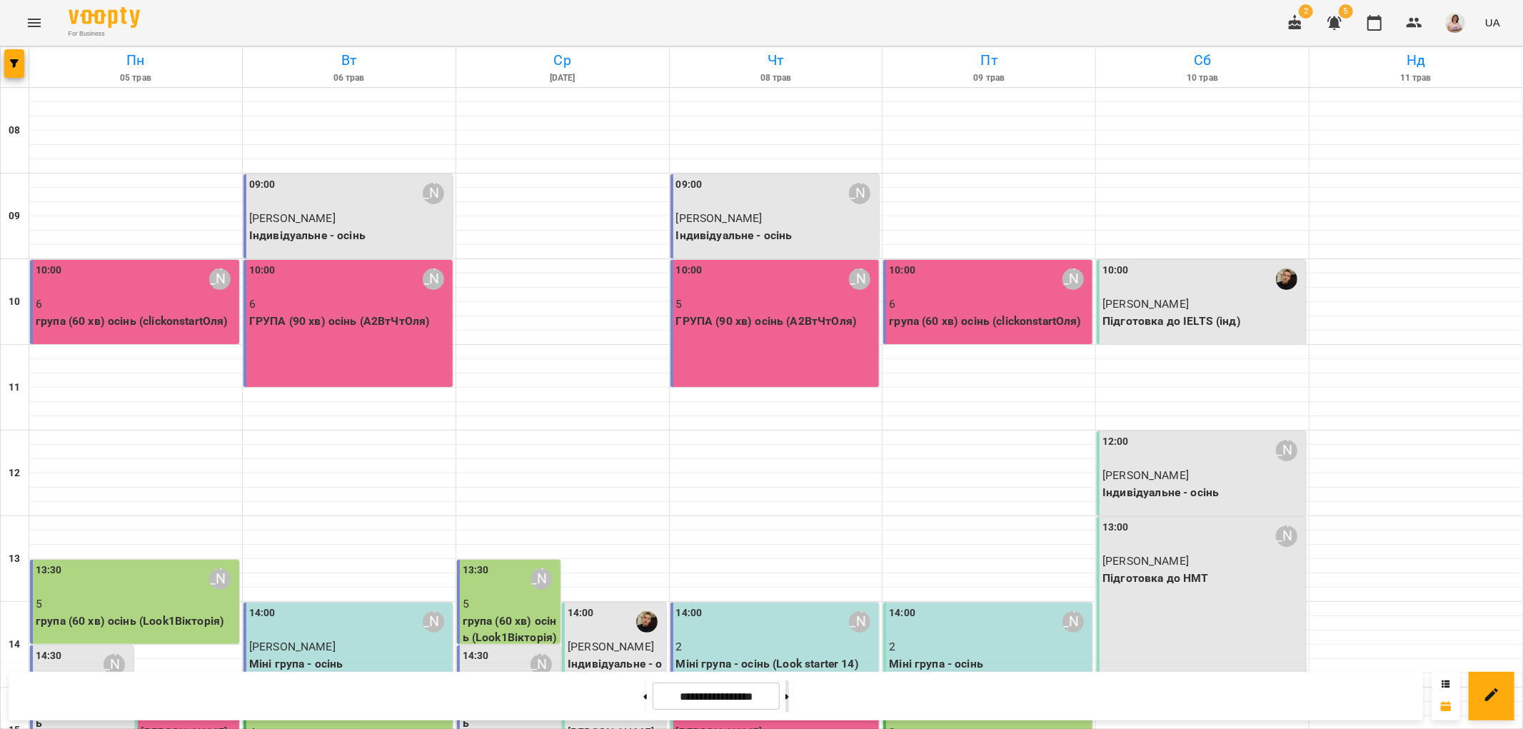
click at [789, 693] on button at bounding box center [788, 696] width 4 height 31
type input "**********"
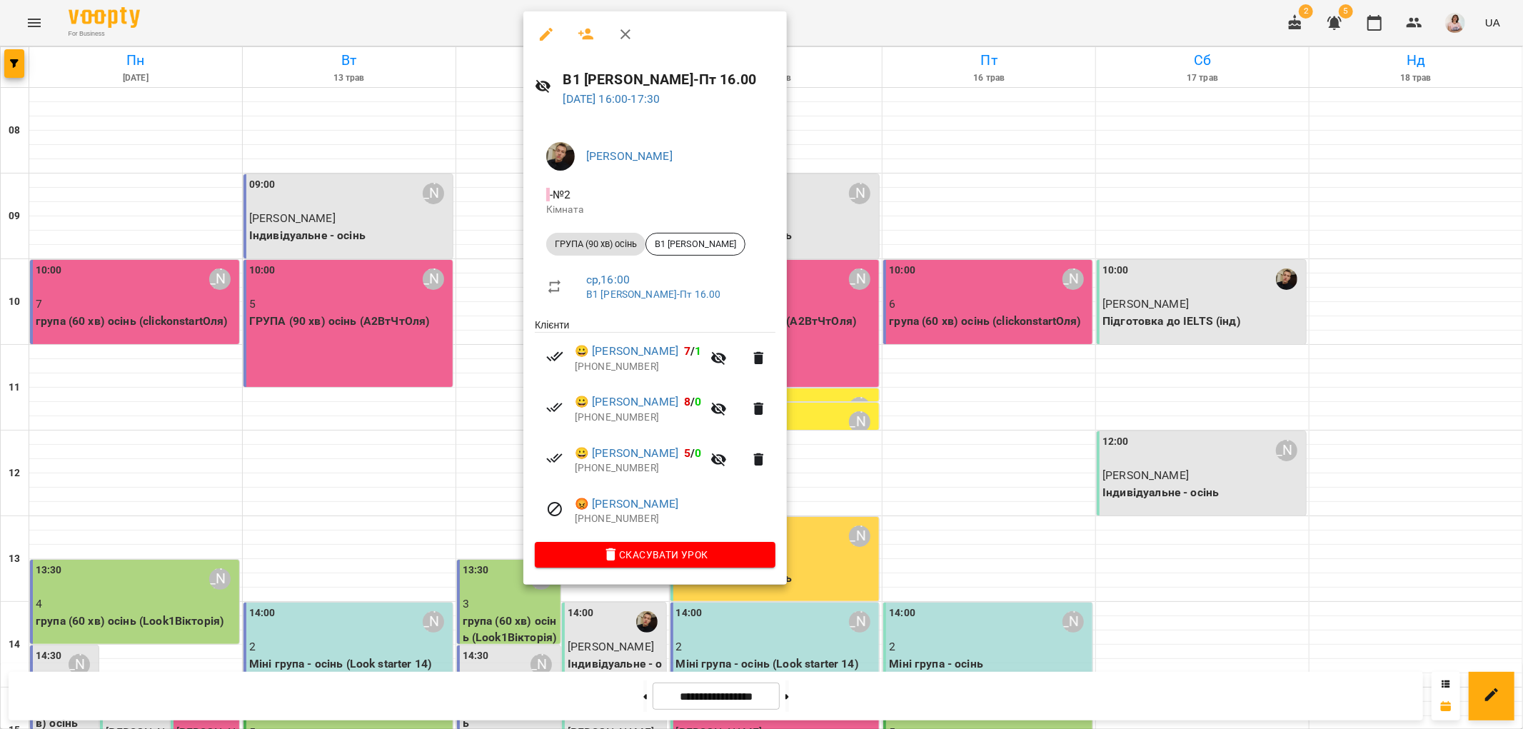
click at [46, 379] on div at bounding box center [761, 364] width 1523 height 729
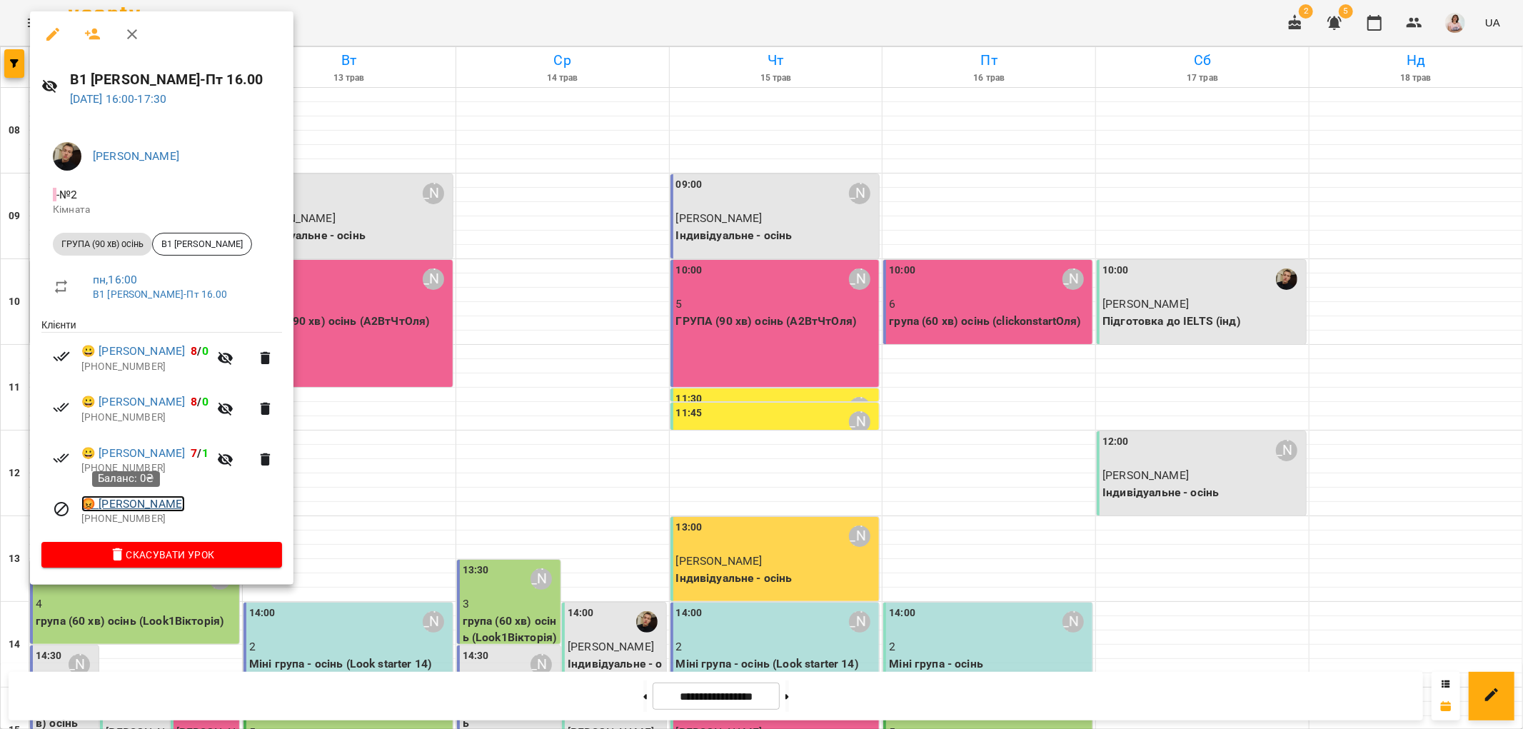
click at [144, 502] on link "😡 [PERSON_NAME]" at bounding box center [133, 504] width 104 height 17
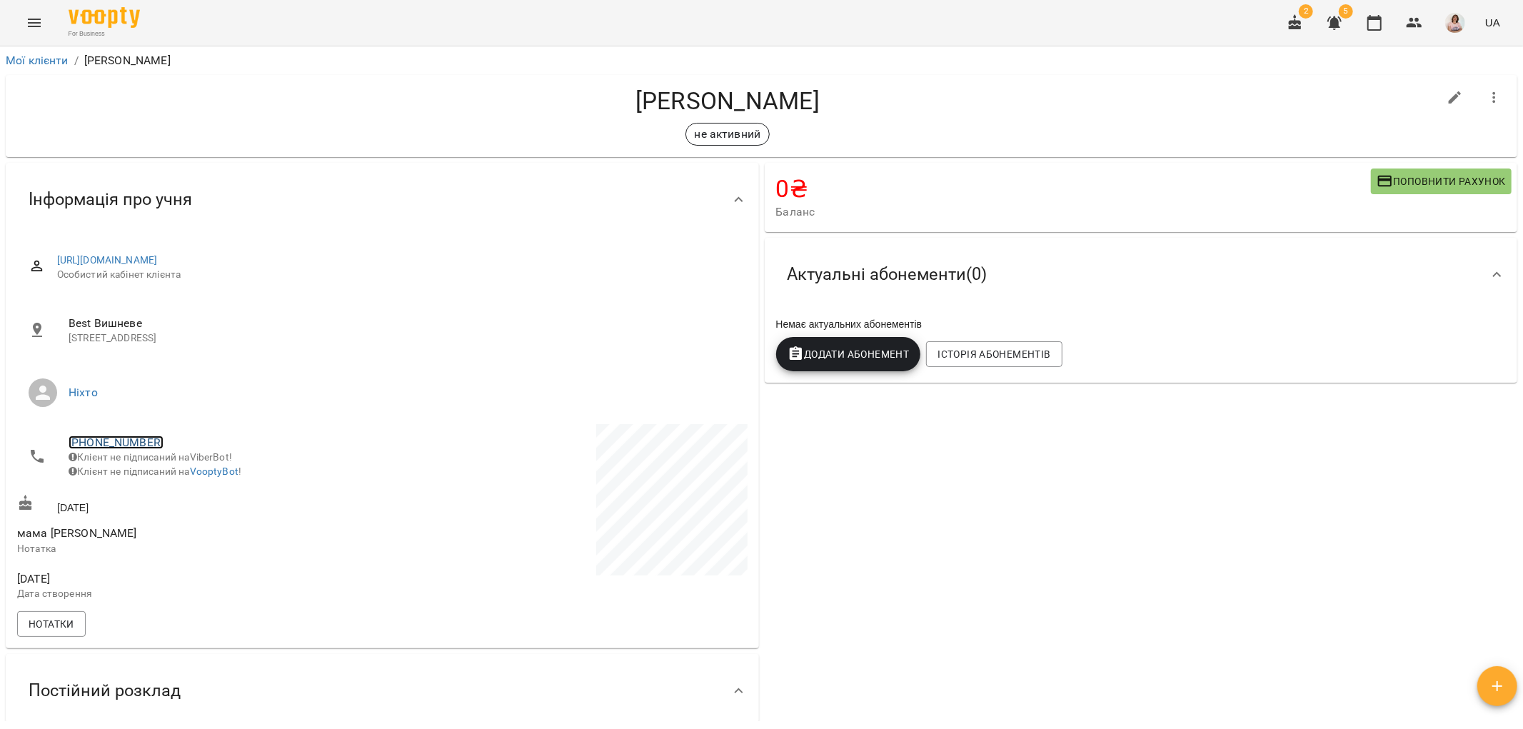
click at [119, 441] on link "[PHONE_NUMBER]" at bounding box center [116, 443] width 95 height 14
click at [176, 469] on img at bounding box center [174, 469] width 21 height 21
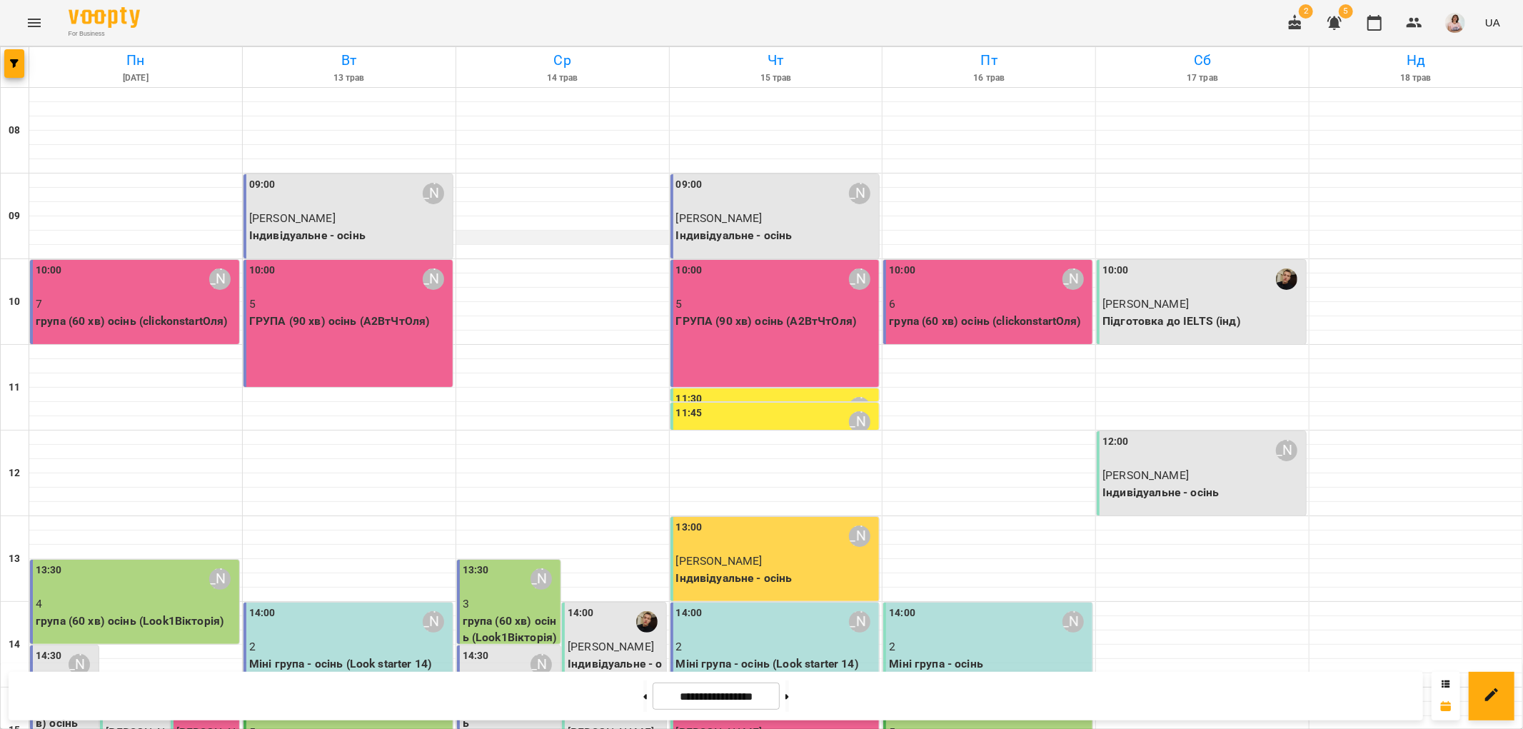
scroll to position [396, 0]
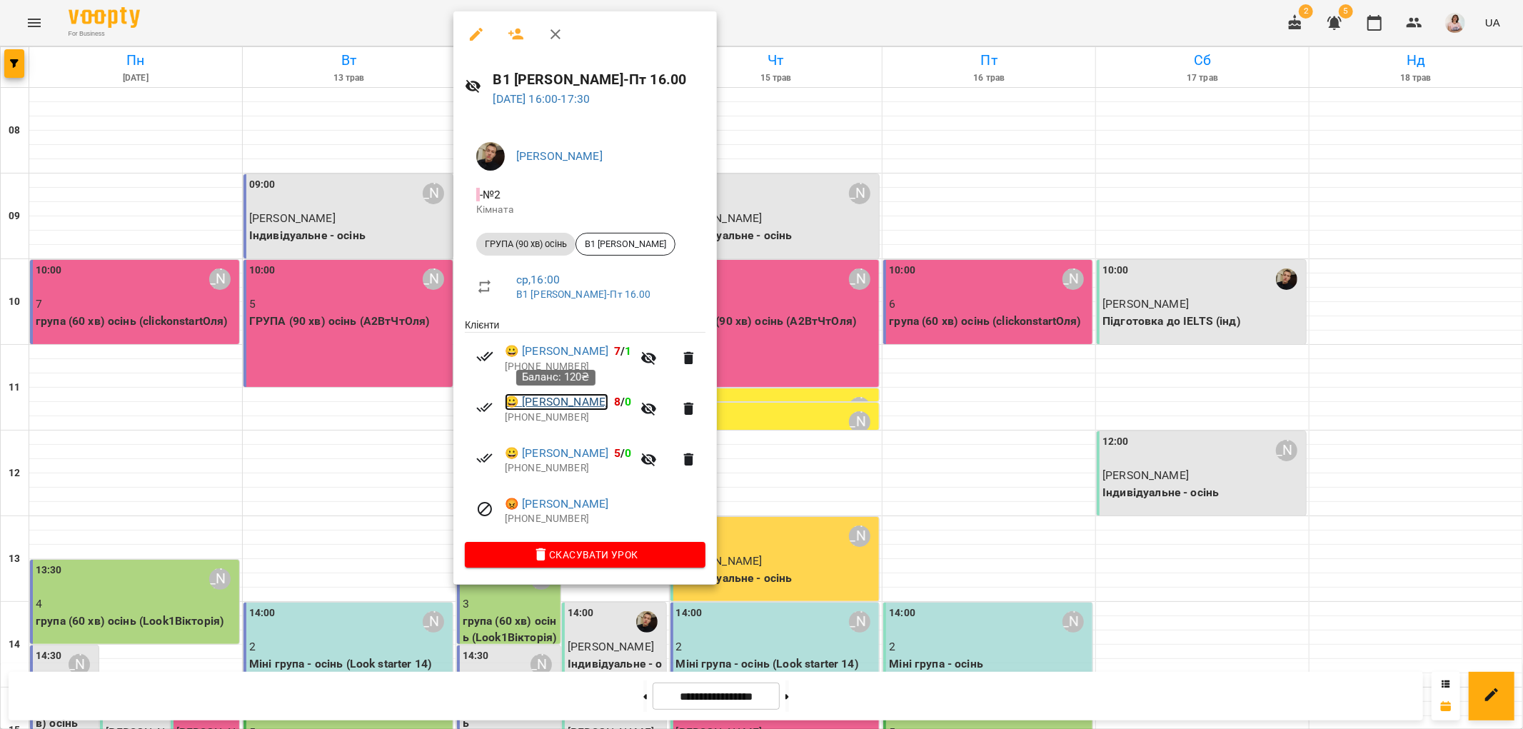
click at [550, 403] on link "😀 [PERSON_NAME]" at bounding box center [557, 402] width 104 height 17
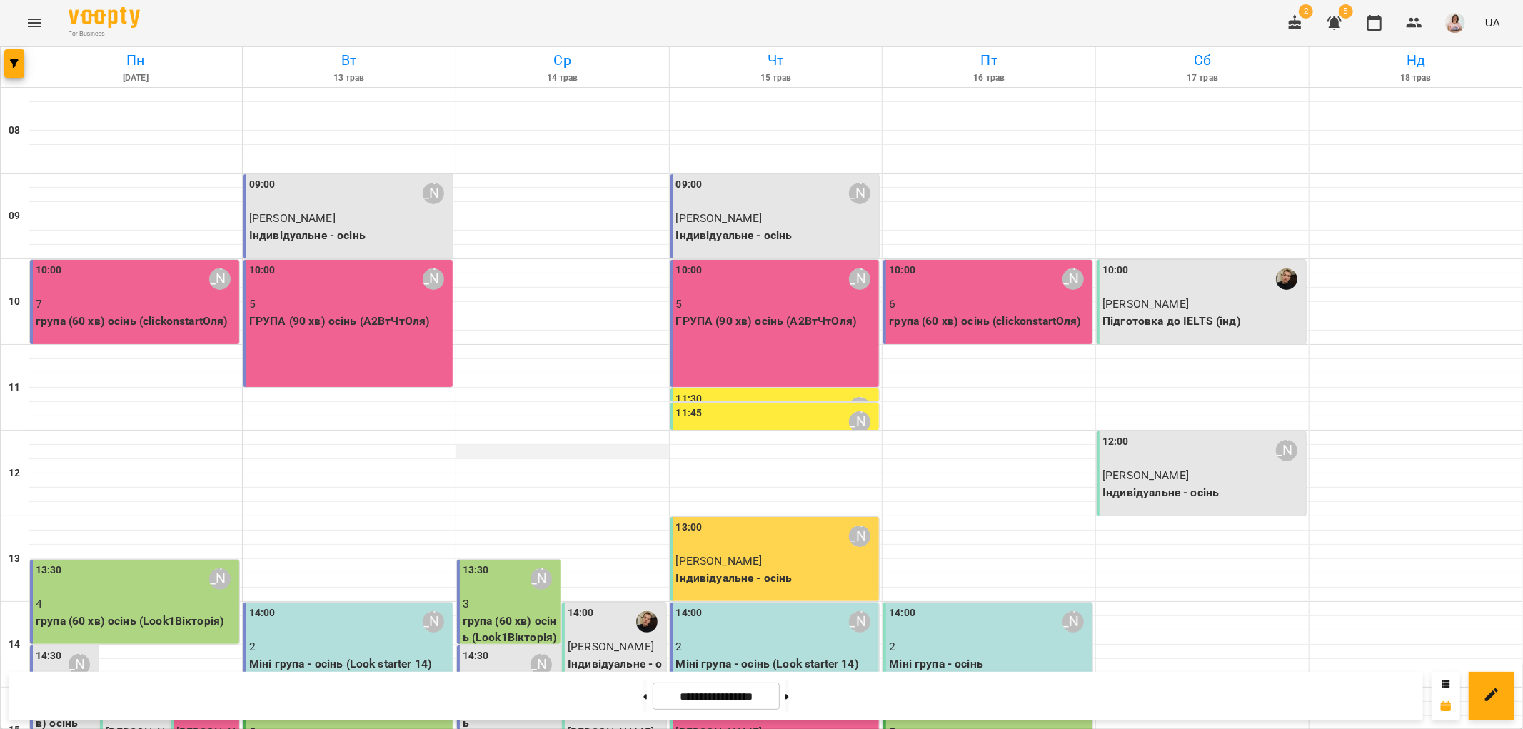
scroll to position [396, 0]
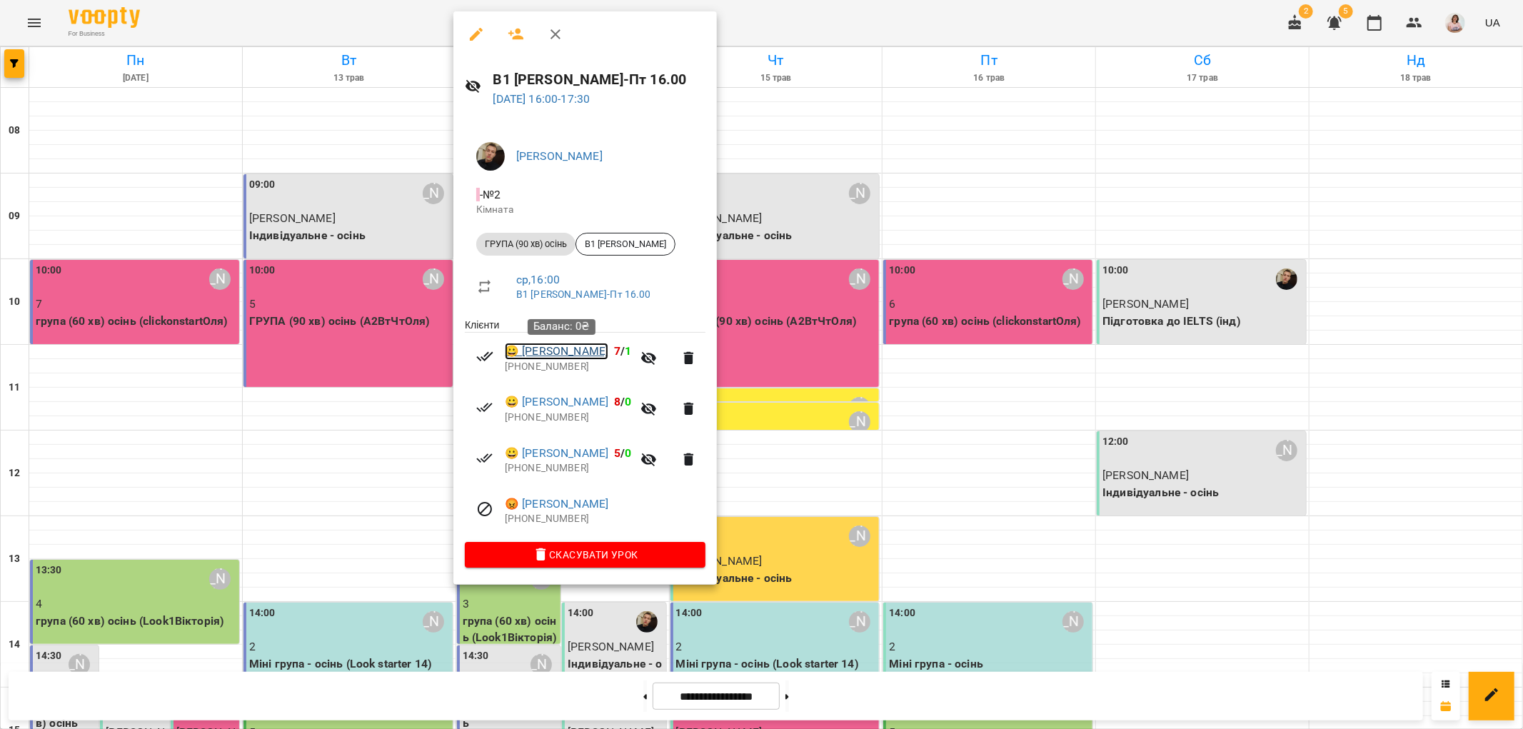
click at [534, 355] on link "😀 [PERSON_NAME]" at bounding box center [557, 351] width 104 height 17
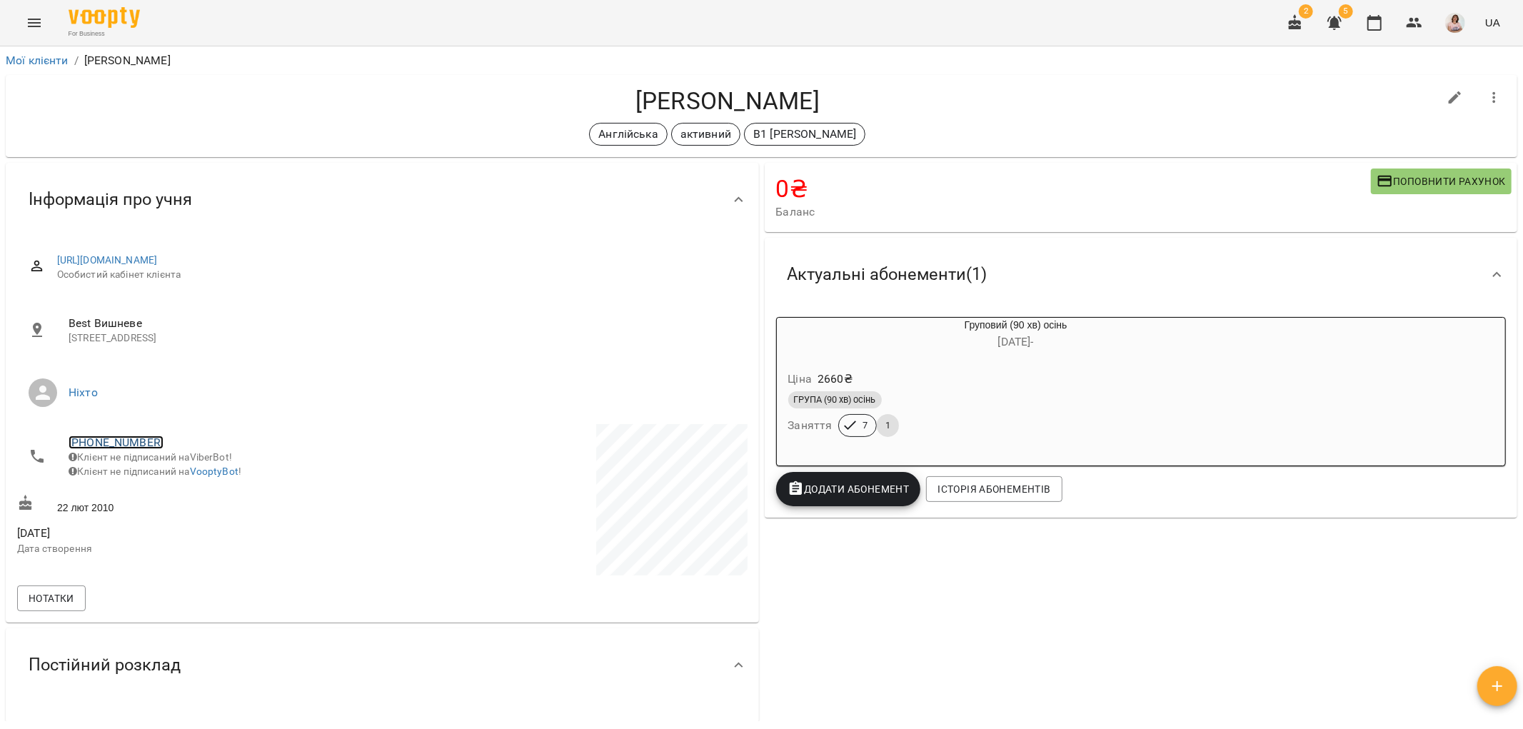
click at [105, 439] on link "[PHONE_NUMBER]" at bounding box center [116, 443] width 95 height 14
click at [169, 466] on img at bounding box center [174, 469] width 21 height 21
click at [31, 20] on icon "Menu" at bounding box center [34, 22] width 17 height 17
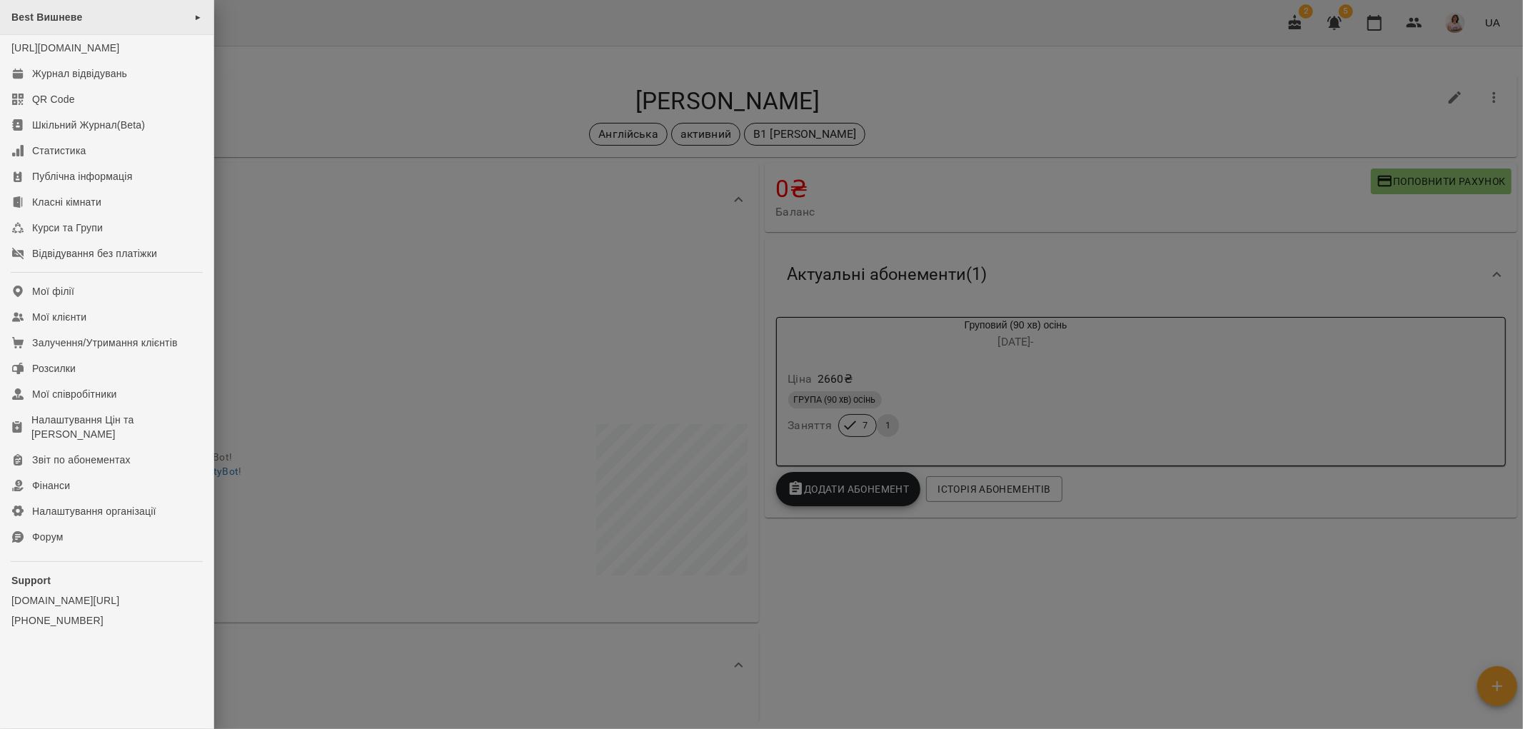
click at [72, 17] on span "Best Вишневе" at bounding box center [46, 16] width 71 height 11
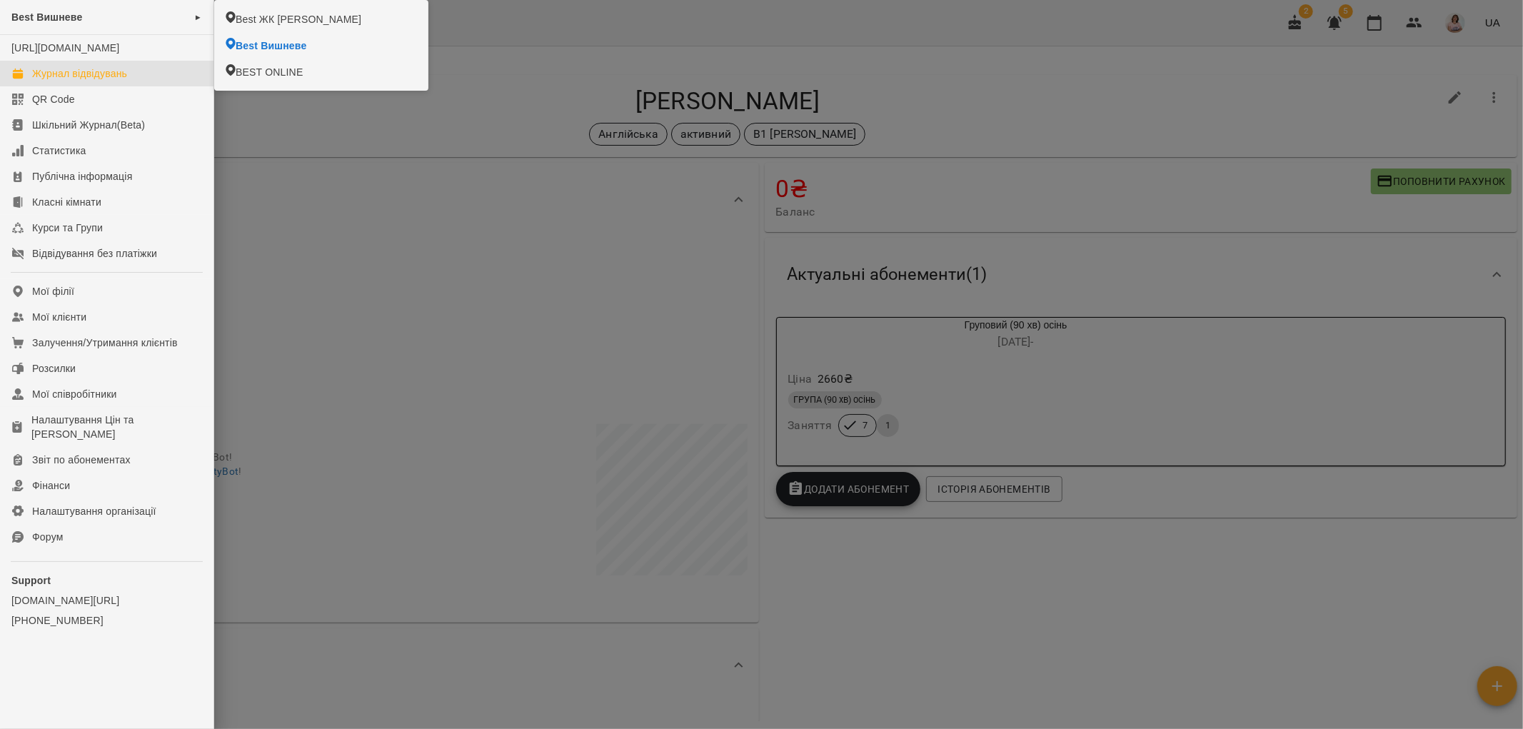
click at [101, 81] on div "Журнал відвідувань" at bounding box center [79, 73] width 95 height 14
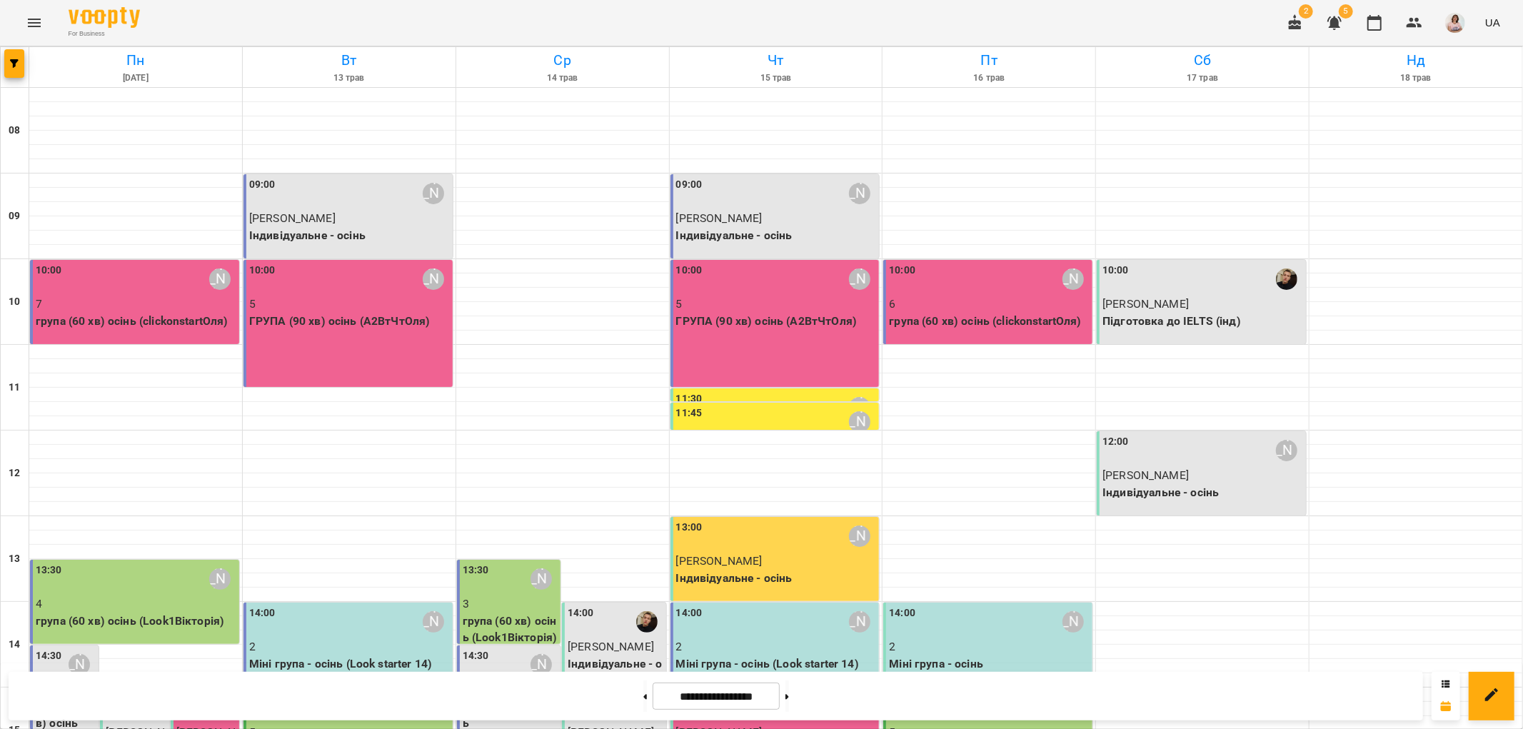
scroll to position [238, 0]
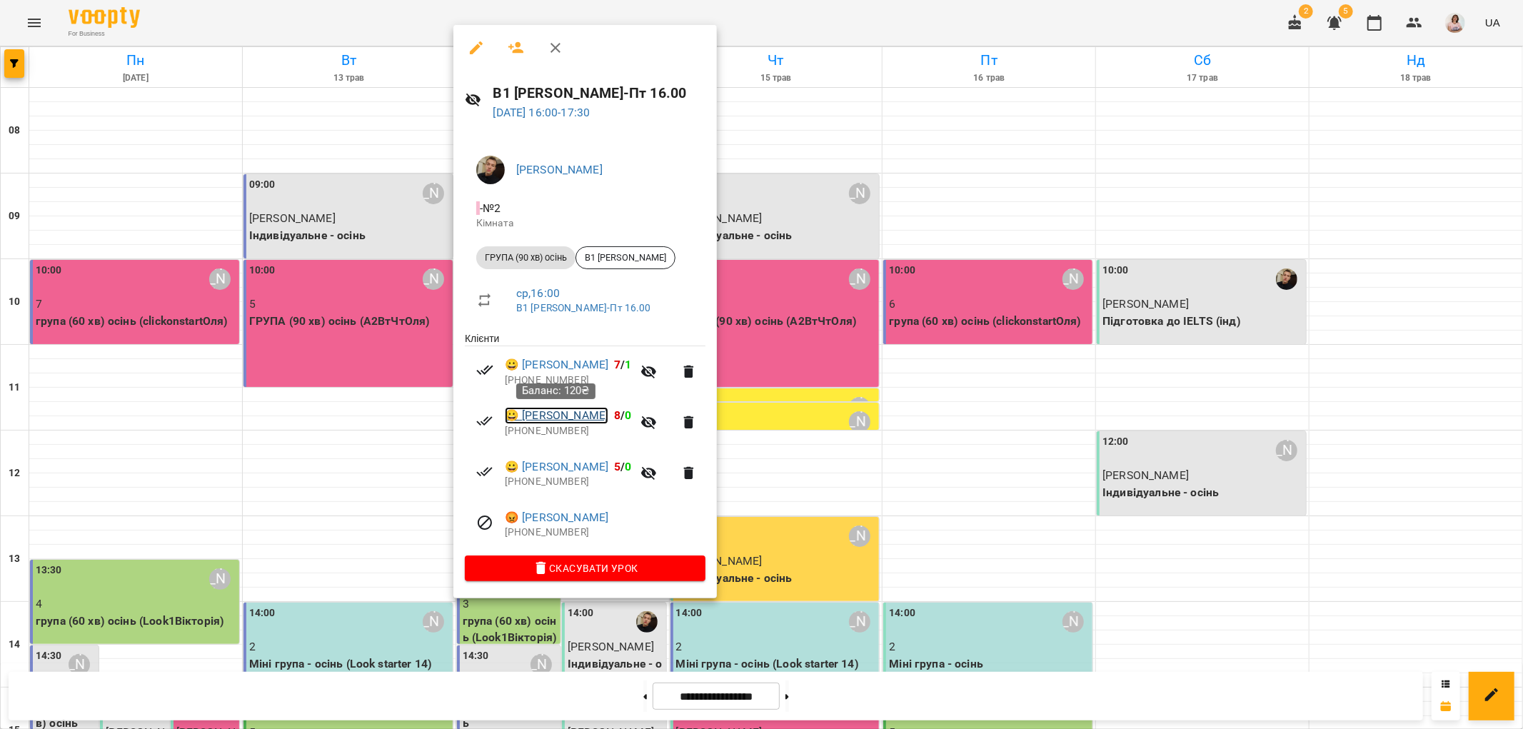
click at [551, 418] on link "😀 [PERSON_NAME]" at bounding box center [557, 415] width 104 height 17
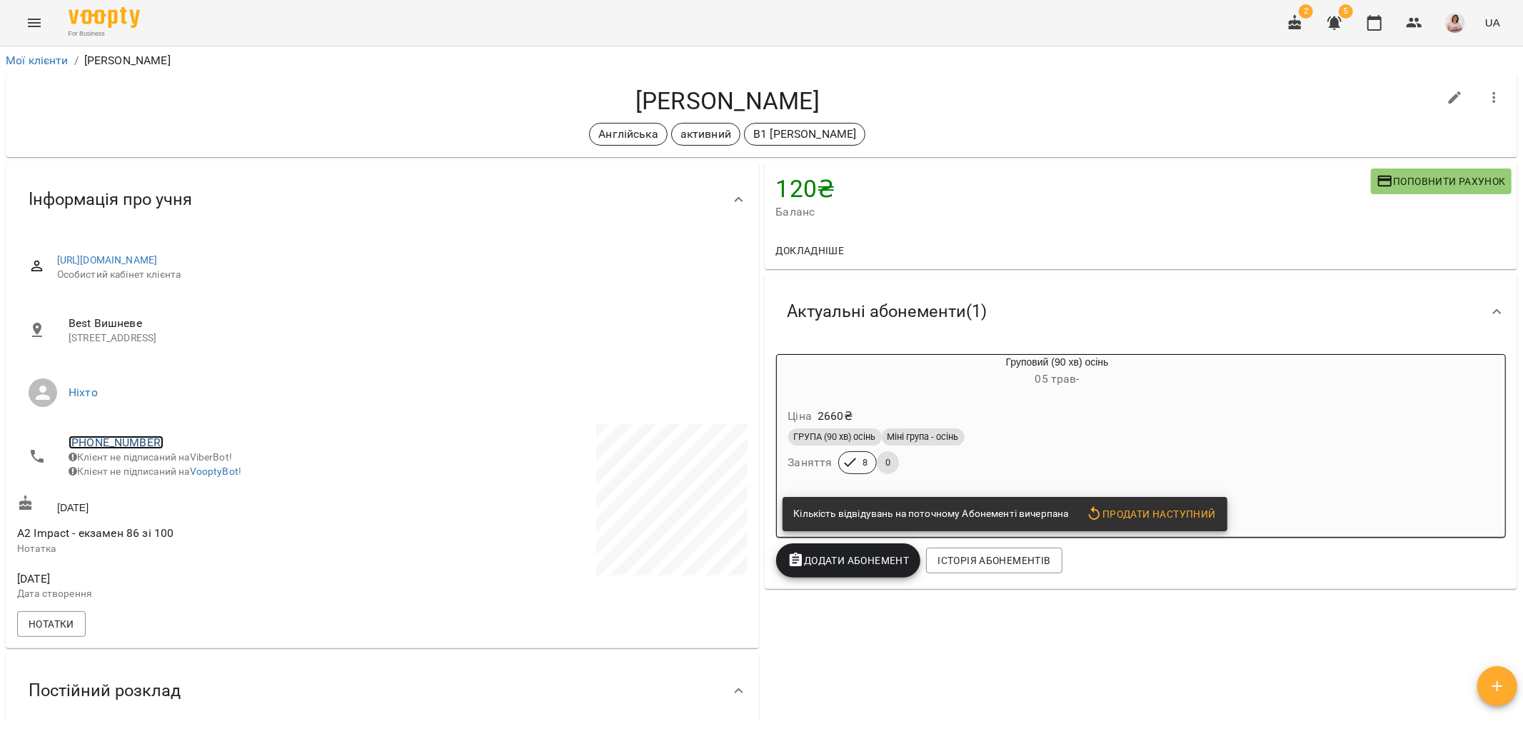
click at [131, 436] on link "[PHONE_NUMBER]" at bounding box center [116, 443] width 95 height 14
click at [172, 476] on img at bounding box center [174, 469] width 21 height 21
click at [903, 687] on div "120 ₴ Баланс Поповнити рахунок Докладніше 370 ₴ Абонементи -11200 ₴ Free Style …" at bounding box center [1141, 649] width 759 height 978
click at [816, 672] on div "120 ₴ Баланс Поповнити рахунок Докладніше 370 ₴ Абонементи -11200 ₴ Free Style …" at bounding box center [1141, 649] width 759 height 978
